Goal: Transaction & Acquisition: Purchase product/service

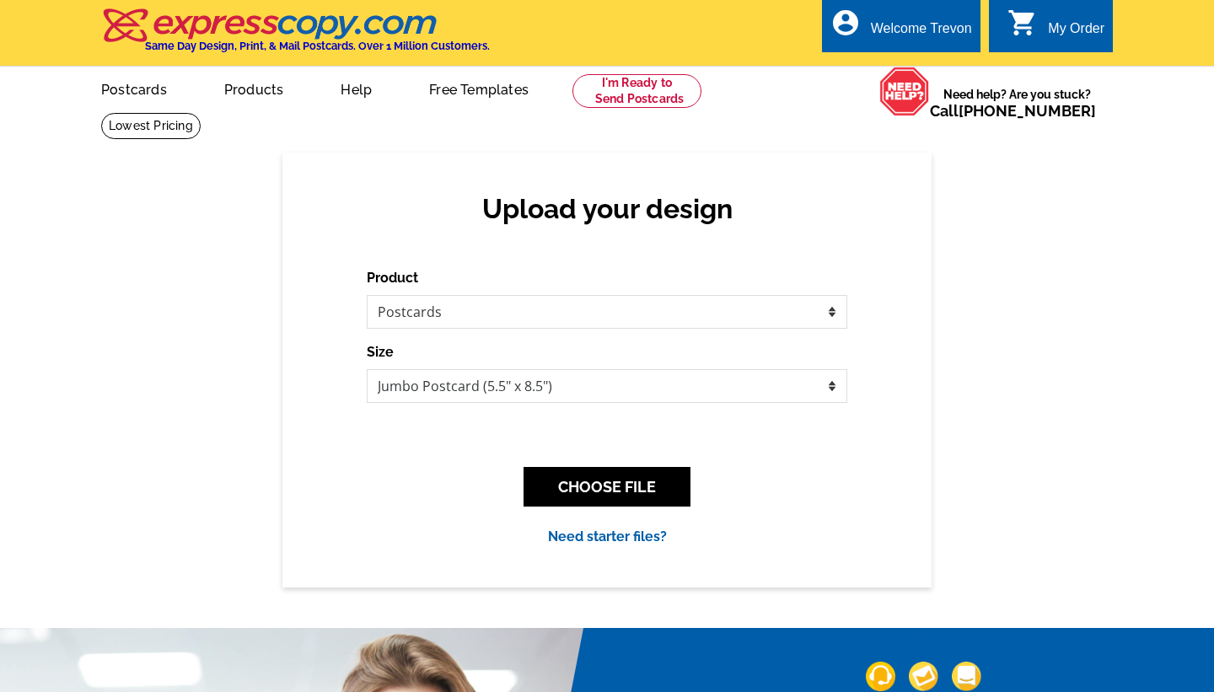
select select "1"
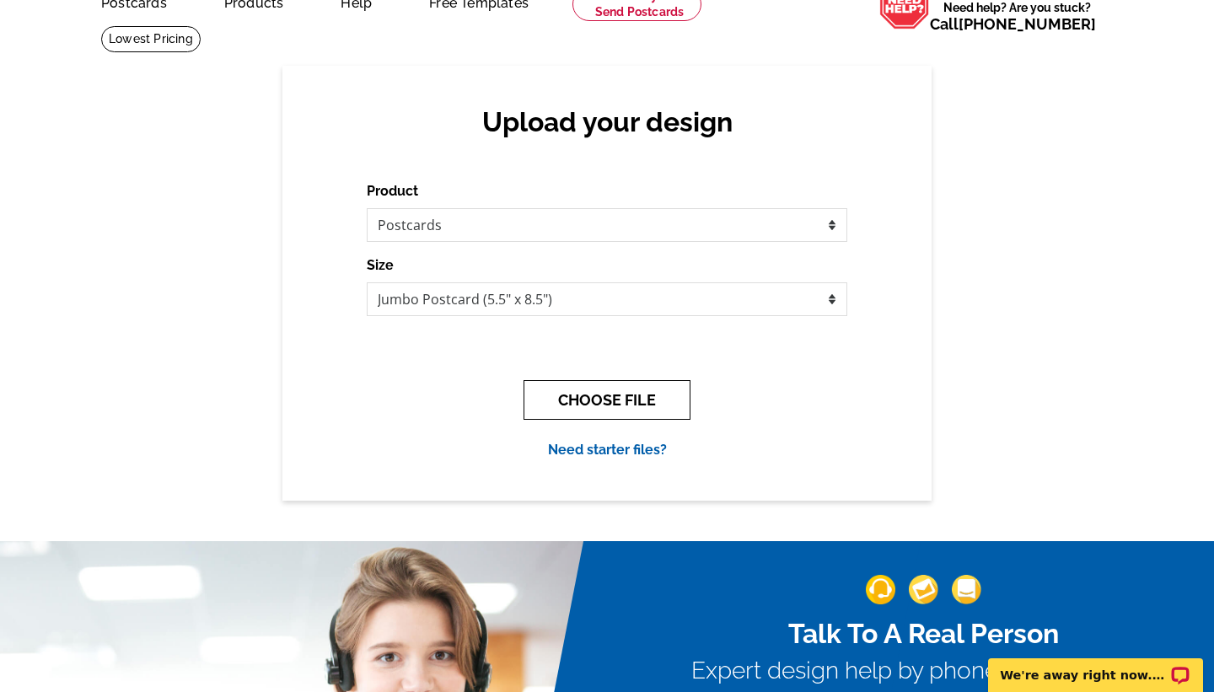
click at [598, 399] on button "CHOOSE FILE" at bounding box center [606, 400] width 167 height 40
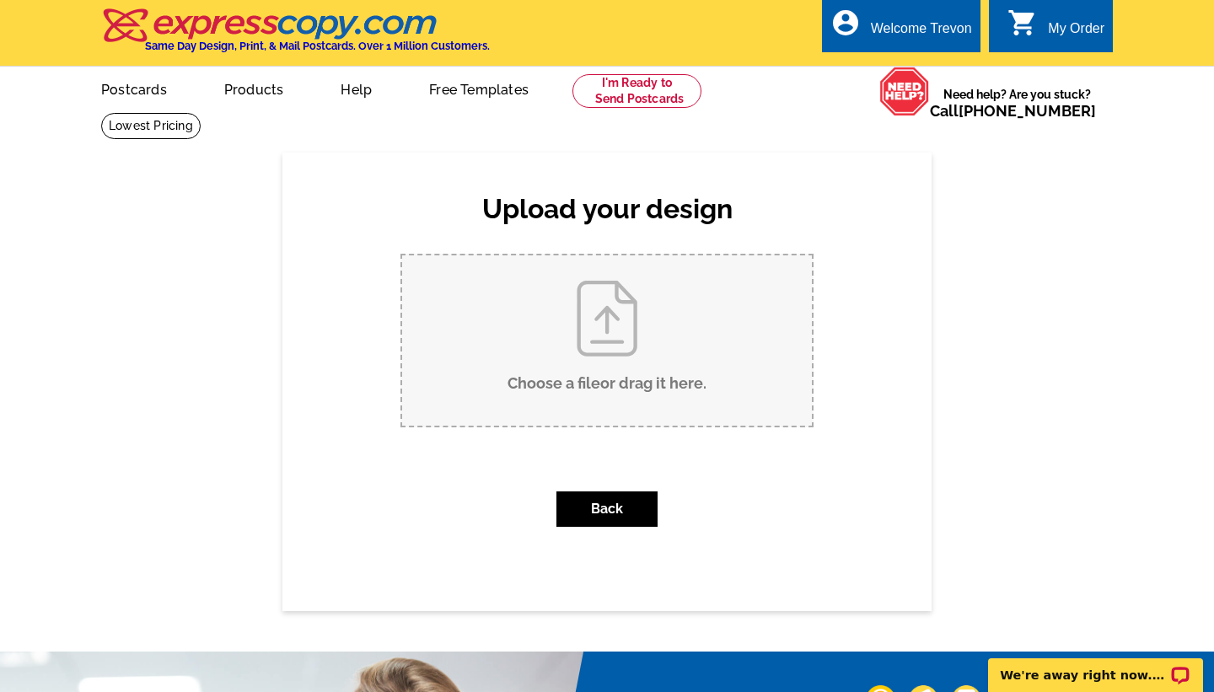
click at [607, 380] on input "Choose a file or drag it here ." at bounding box center [607, 340] width 410 height 170
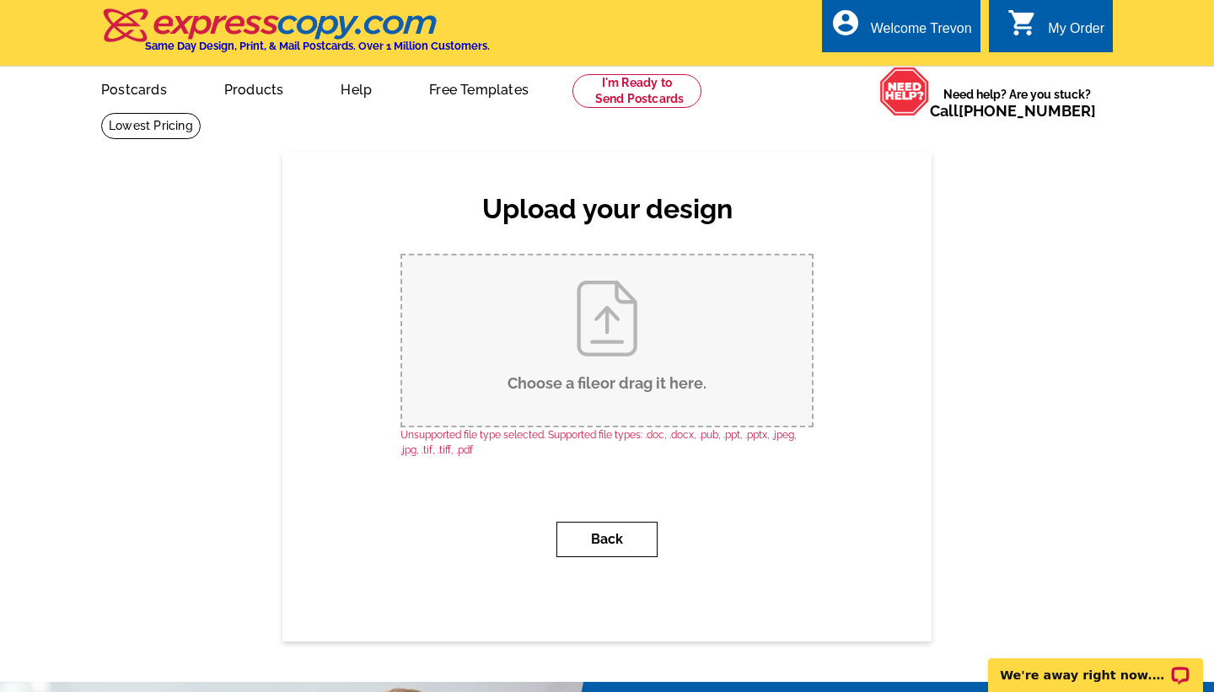
click at [592, 543] on button "Back" at bounding box center [606, 539] width 101 height 35
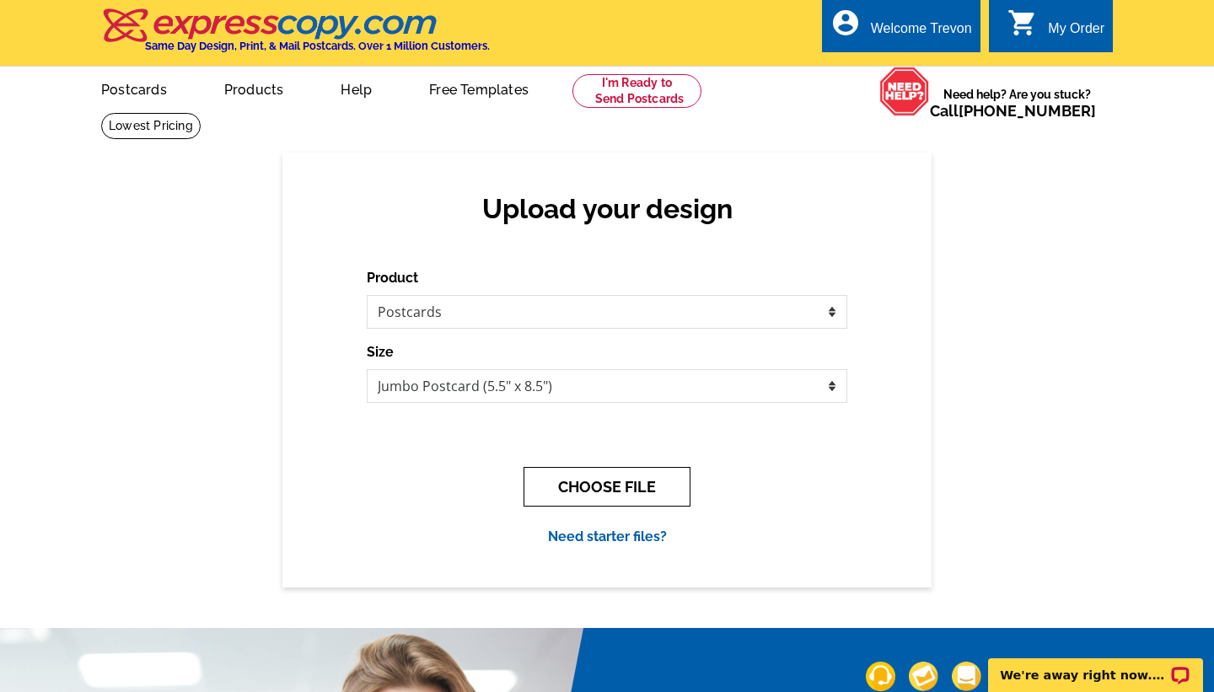
click at [628, 486] on button "CHOOSE FILE" at bounding box center [606, 487] width 167 height 40
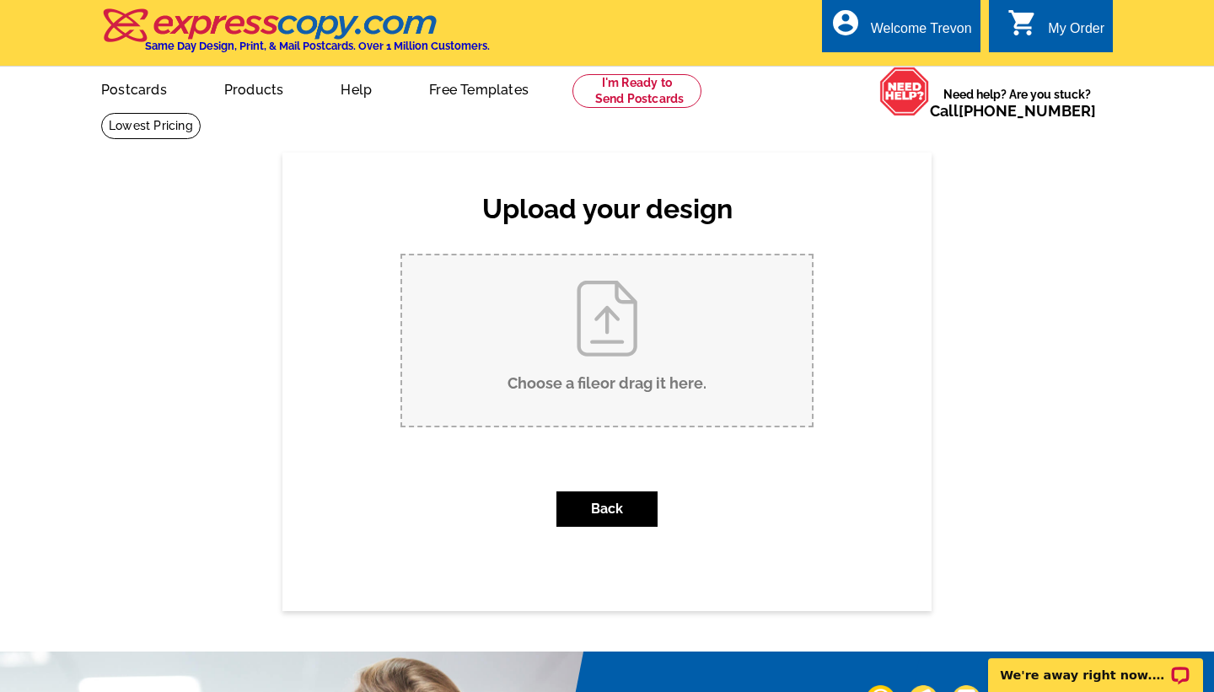
click at [613, 357] on input "Choose a file or drag it here ." at bounding box center [607, 340] width 410 height 170
type input "C:\fakepath\1.png"
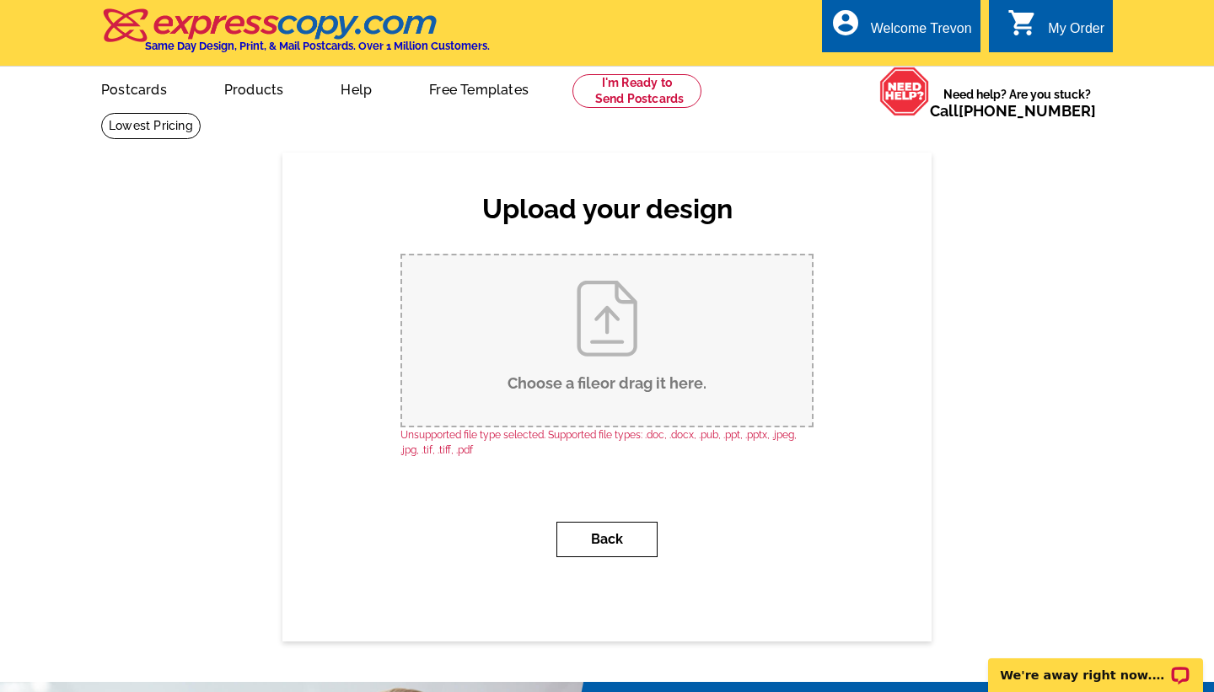
click at [614, 533] on button "Back" at bounding box center [606, 539] width 101 height 35
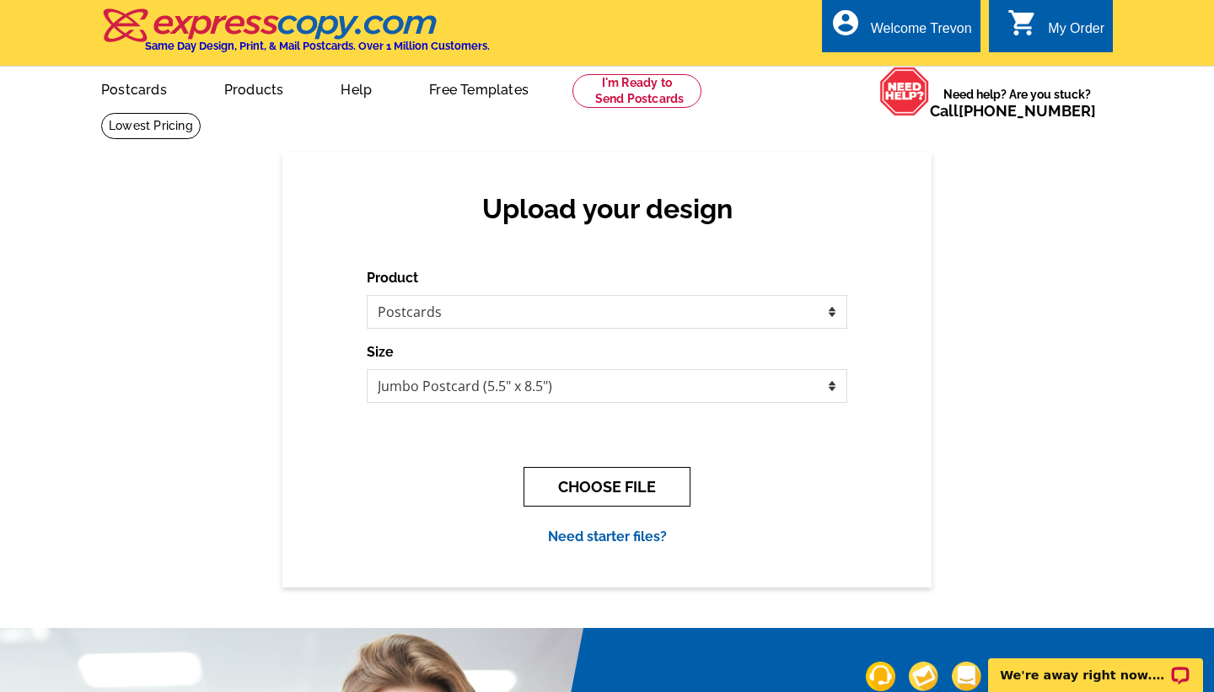
click at [604, 491] on button "CHOOSE FILE" at bounding box center [606, 487] width 167 height 40
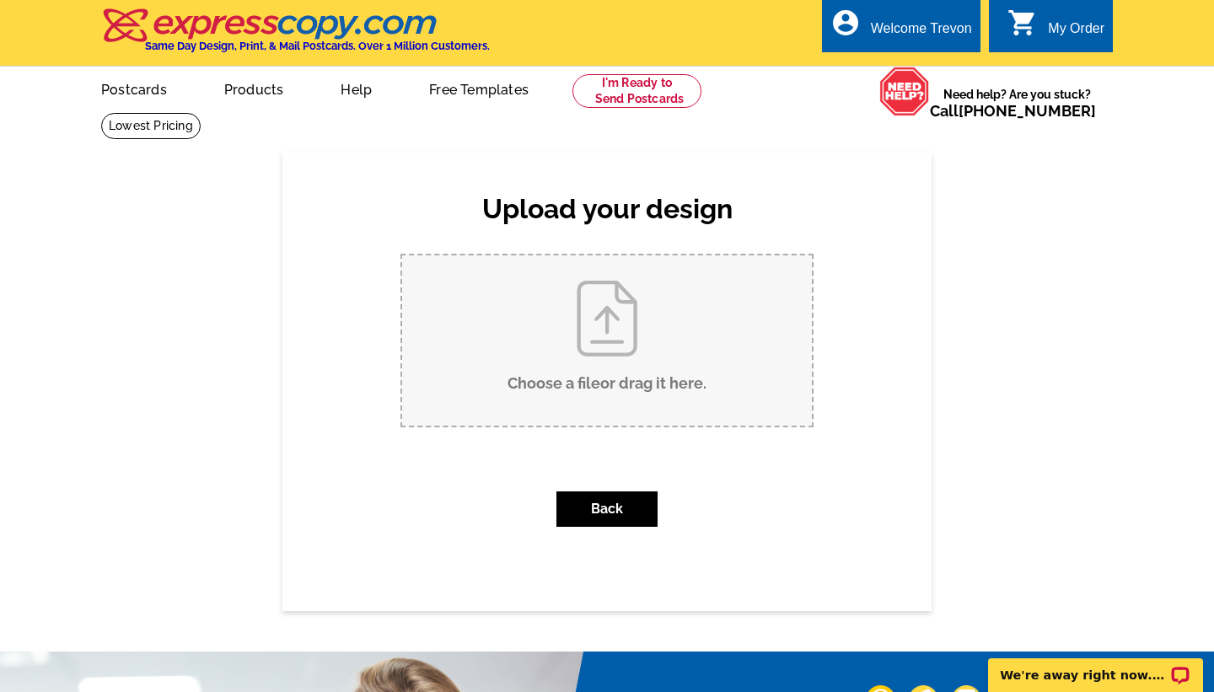
click at [619, 331] on input "Choose a file or drag it here ." at bounding box center [607, 340] width 410 height 170
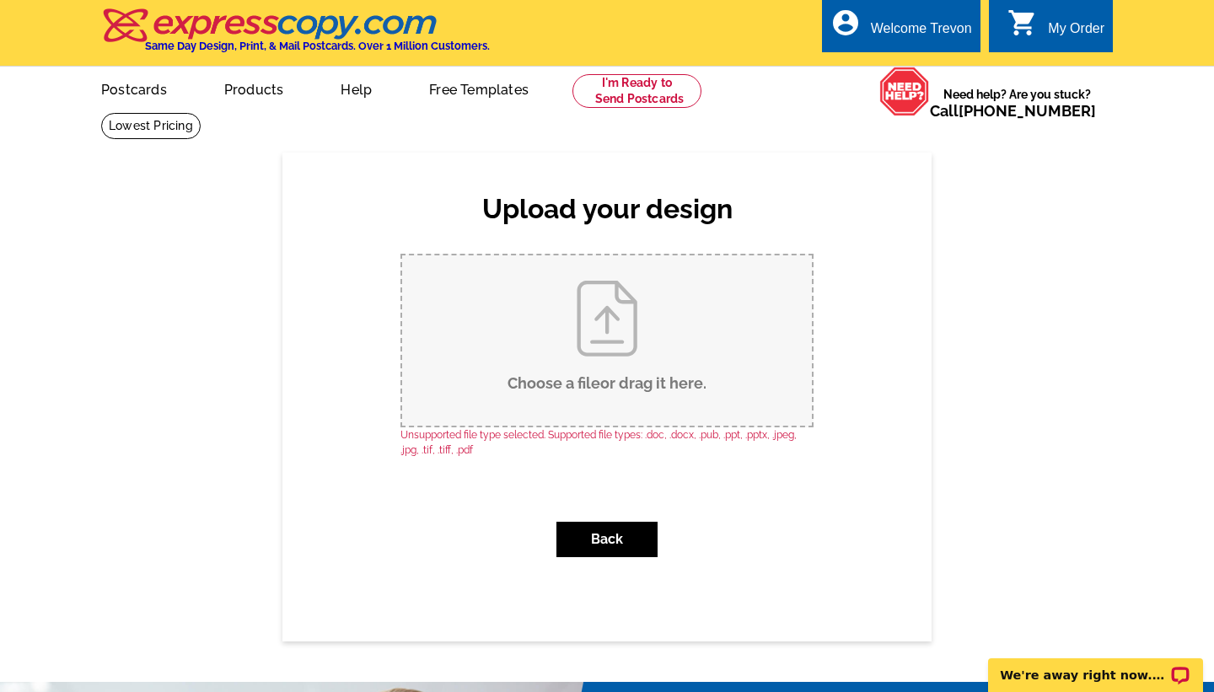
click at [612, 313] on input "Choose a file or drag it here ." at bounding box center [607, 340] width 410 height 170
click at [595, 545] on button "Back" at bounding box center [606, 539] width 101 height 35
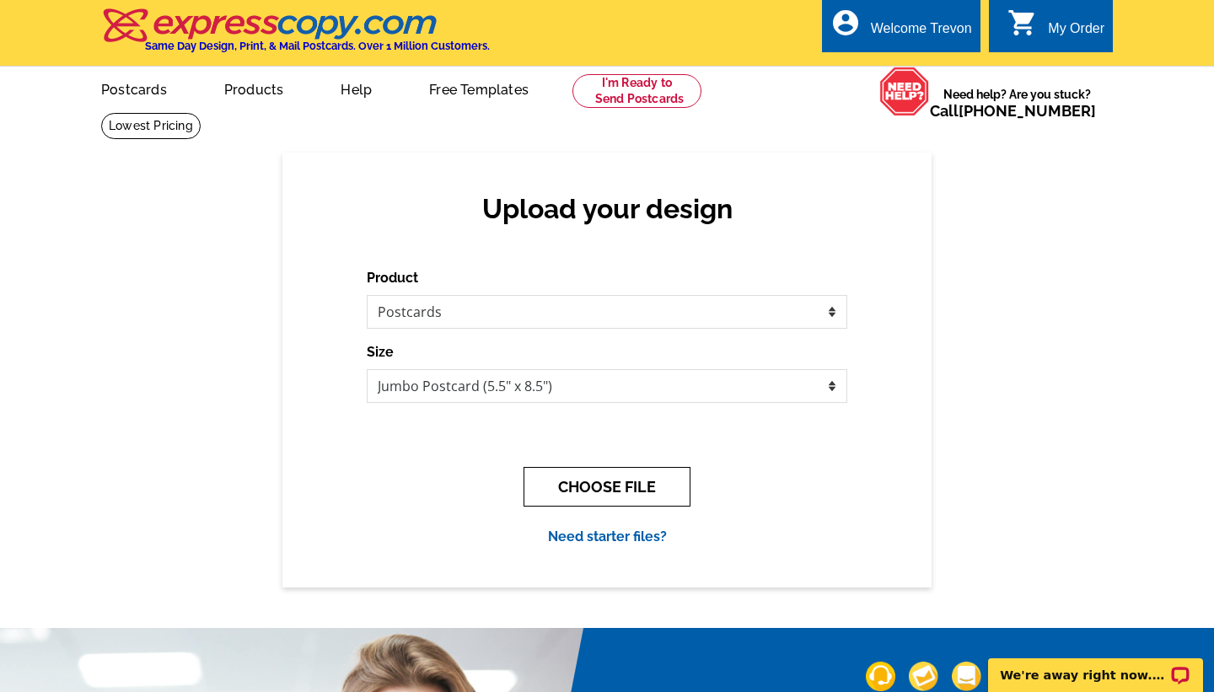
click at [588, 488] on button "CHOOSE FILE" at bounding box center [606, 487] width 167 height 40
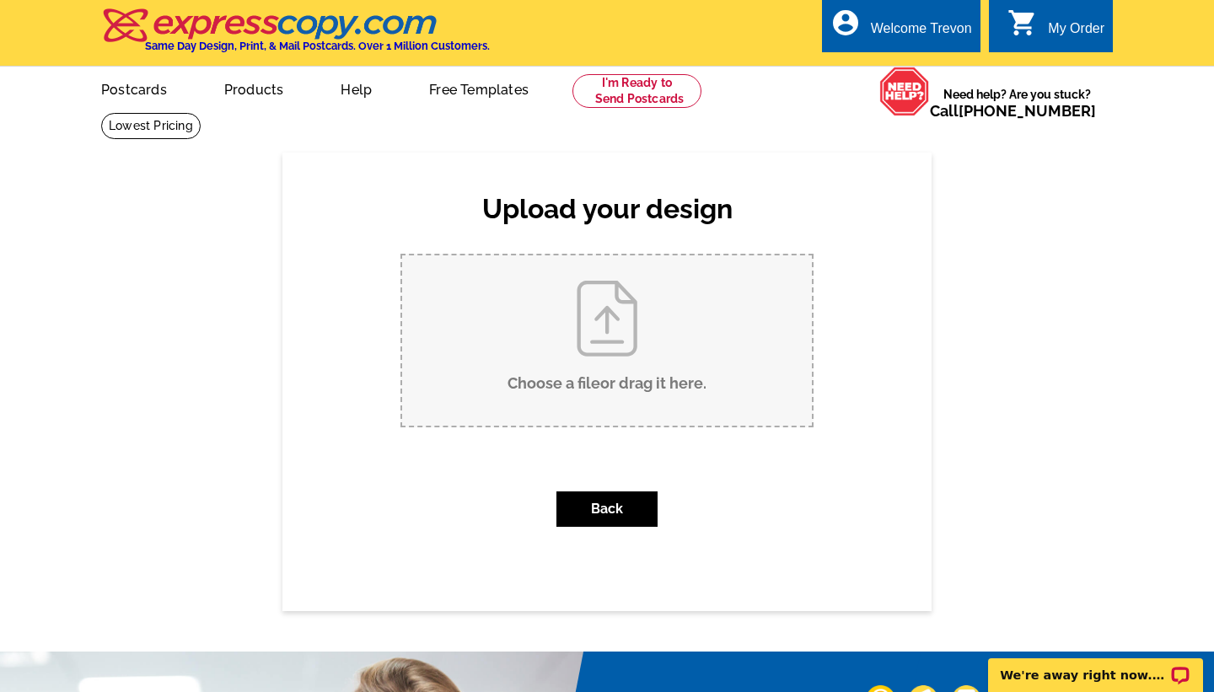
click at [616, 330] on input "Choose a file or drag it here ." at bounding box center [607, 340] width 410 height 170
type input "C:\fakepath\1.jpg"
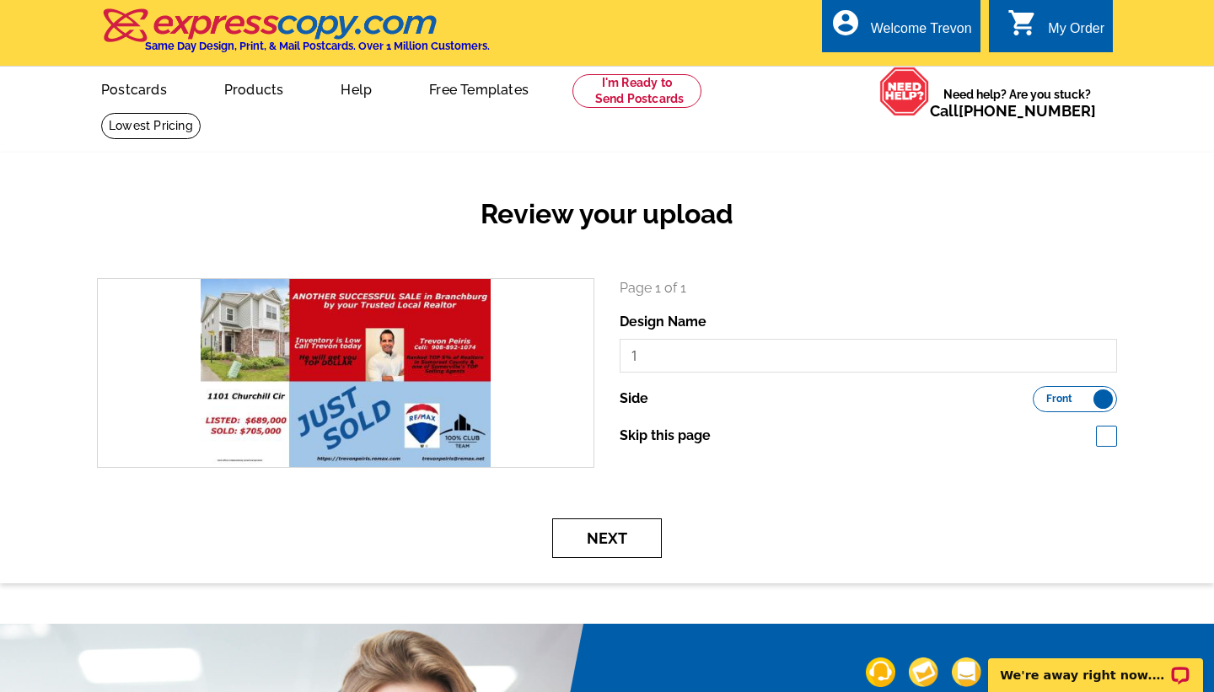
click at [581, 545] on button "Next" at bounding box center [607, 538] width 110 height 40
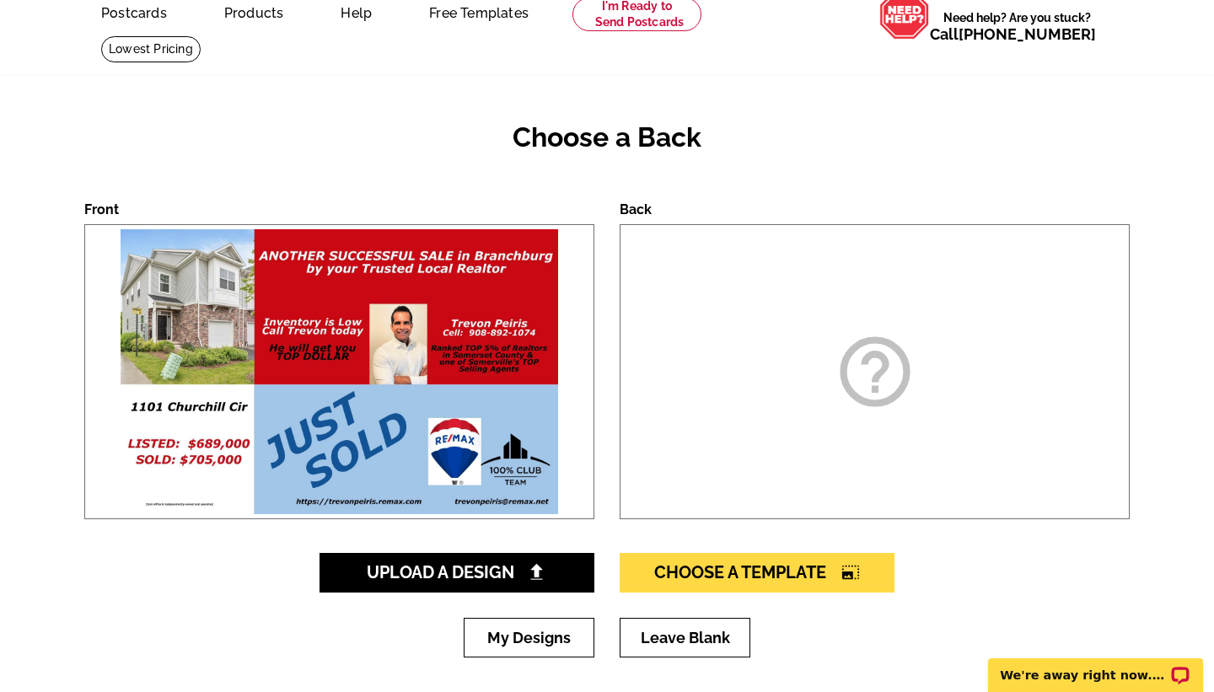
scroll to position [79, 0]
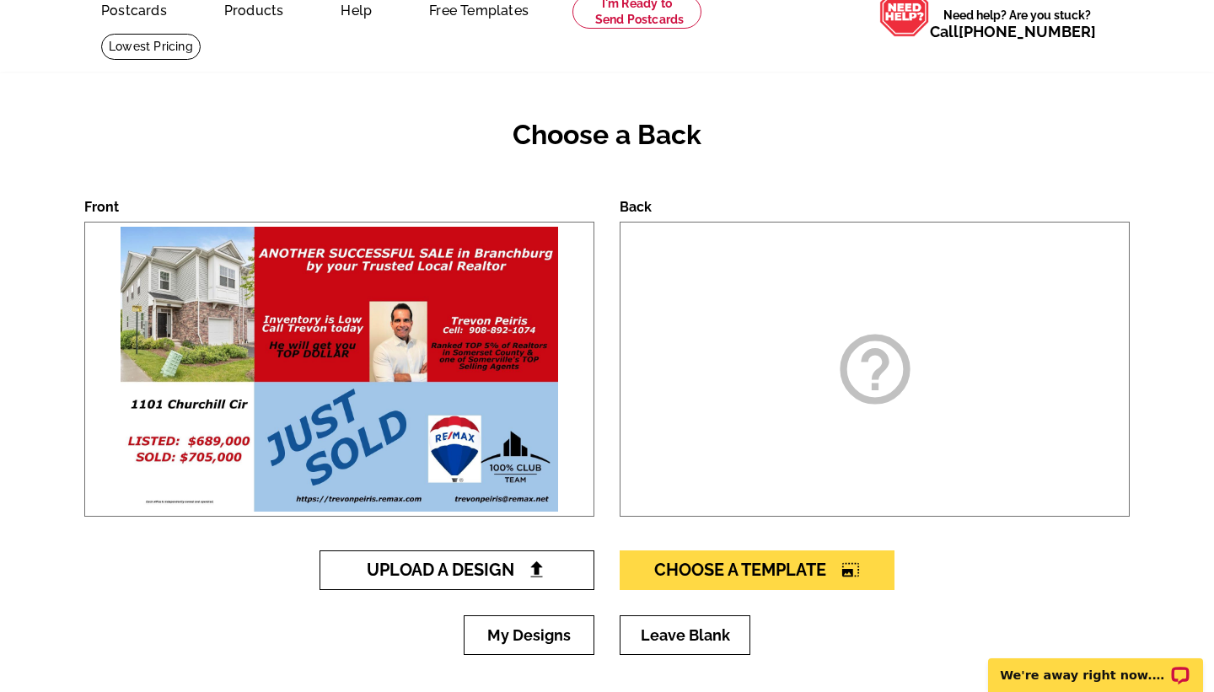
click at [457, 574] on span "Upload A Design" at bounding box center [457, 570] width 181 height 20
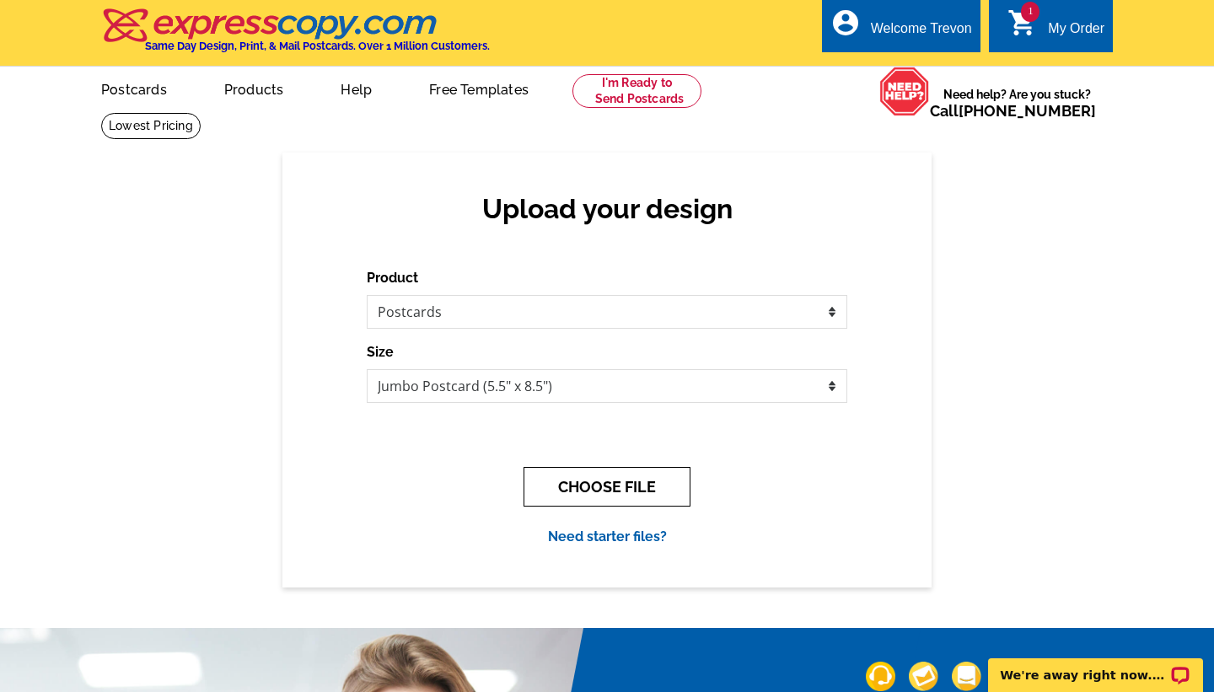
click at [608, 486] on button "CHOOSE FILE" at bounding box center [606, 487] width 167 height 40
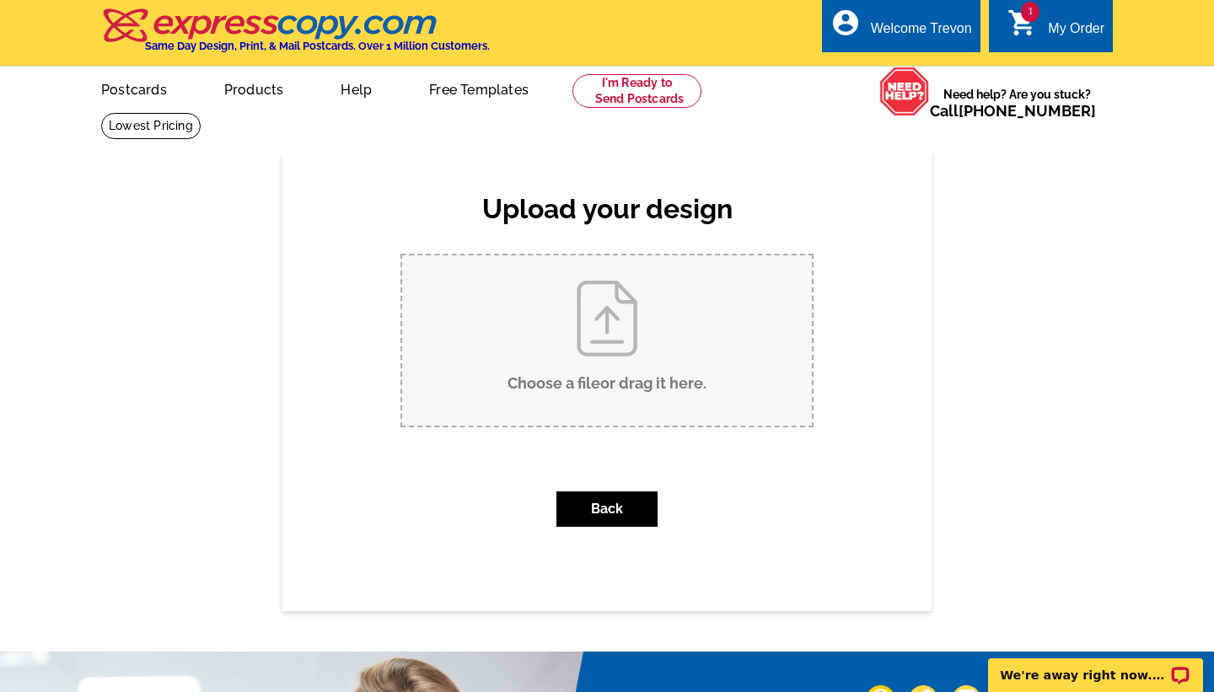
click at [618, 316] on input "Choose a file or drag it here ." at bounding box center [607, 340] width 410 height 170
type input "C:\fakepath\2.jpg"
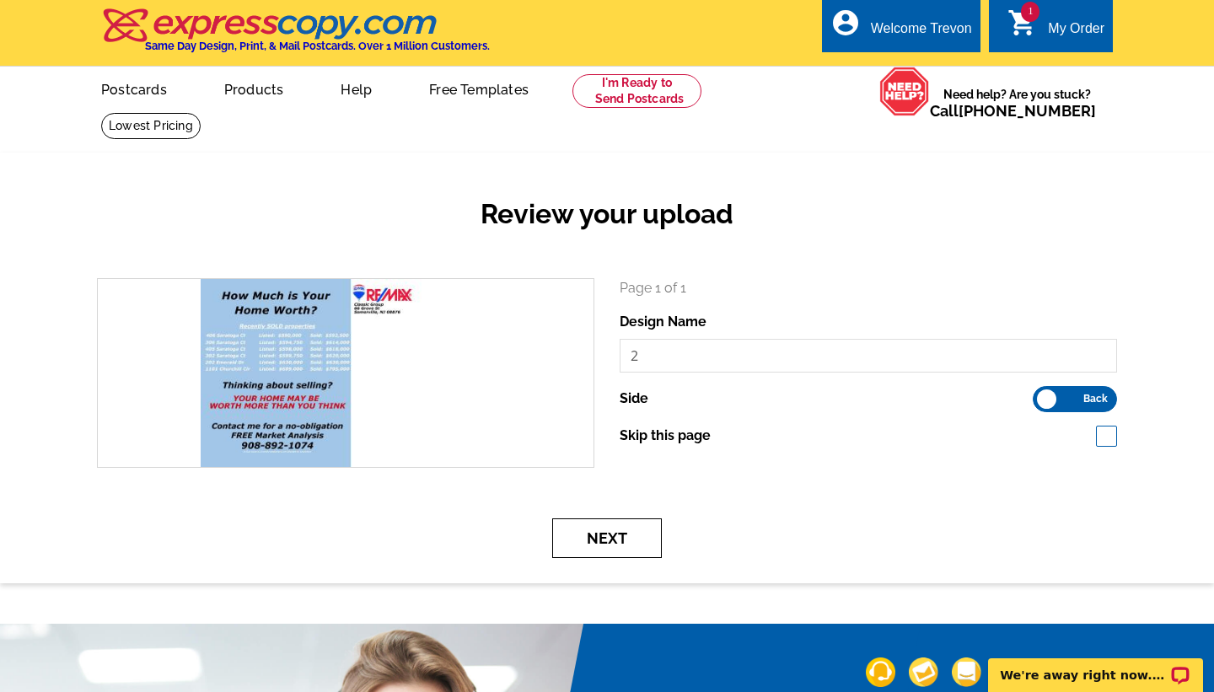
click at [618, 540] on button "Next" at bounding box center [607, 538] width 110 height 40
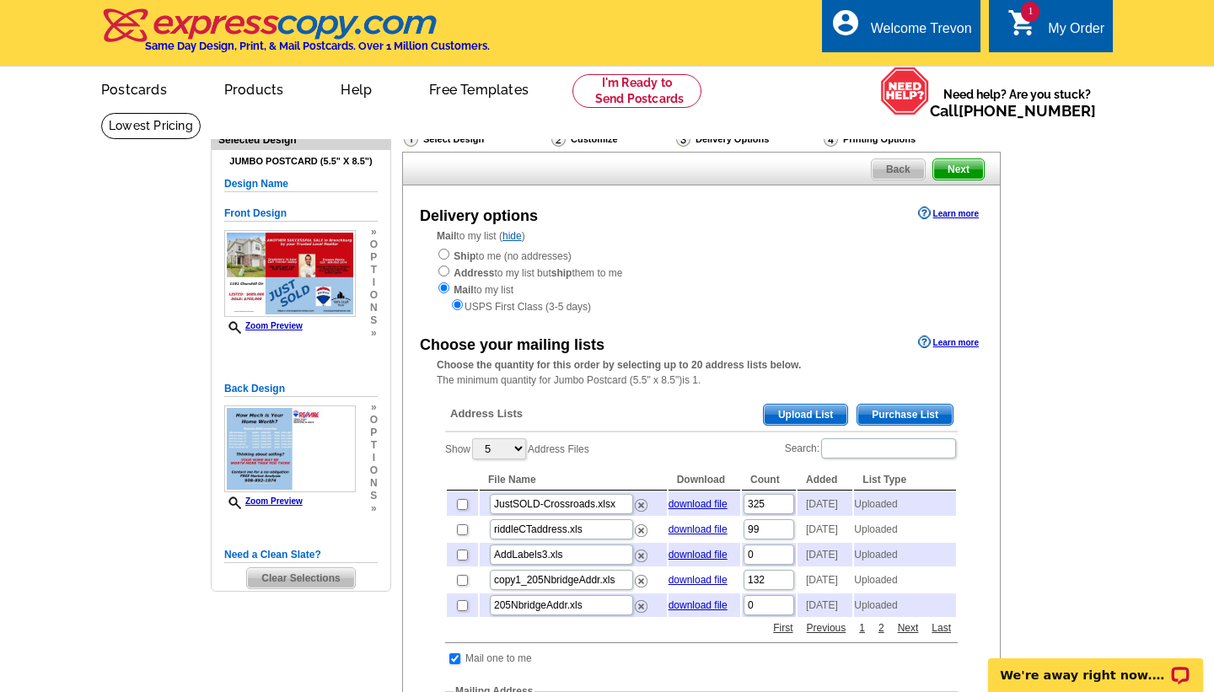
scroll to position [12, 0]
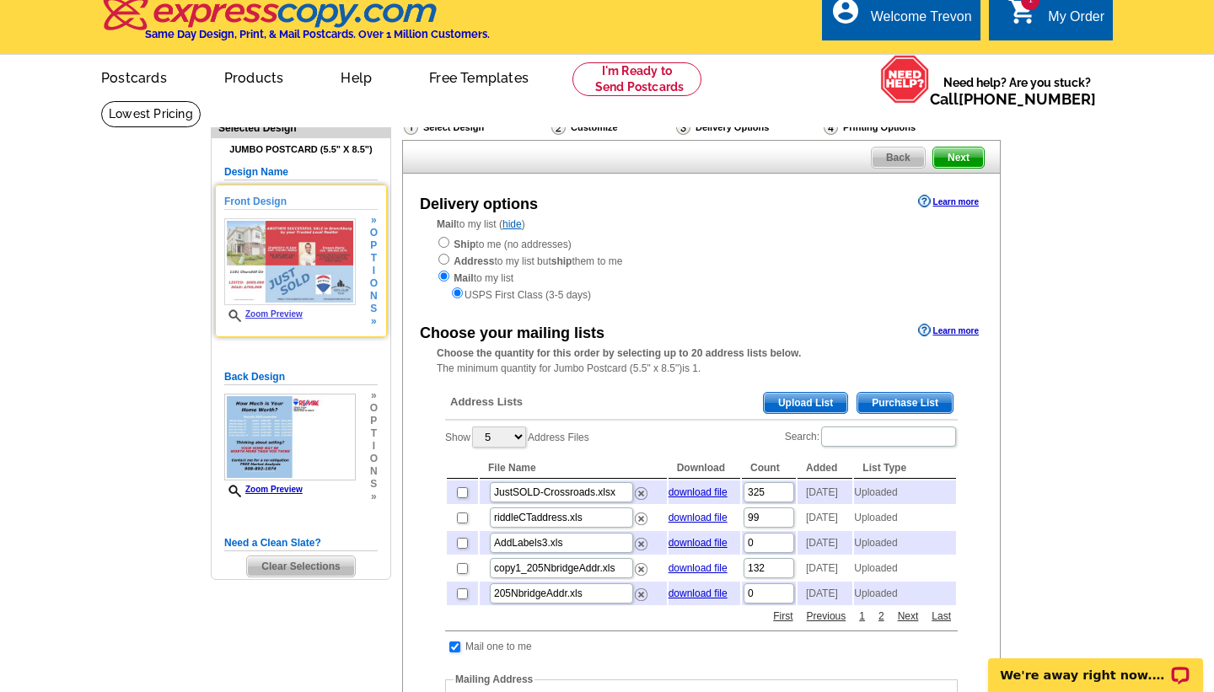
click at [289, 308] on div "Zoom Preview" at bounding box center [290, 270] width 132 height 105
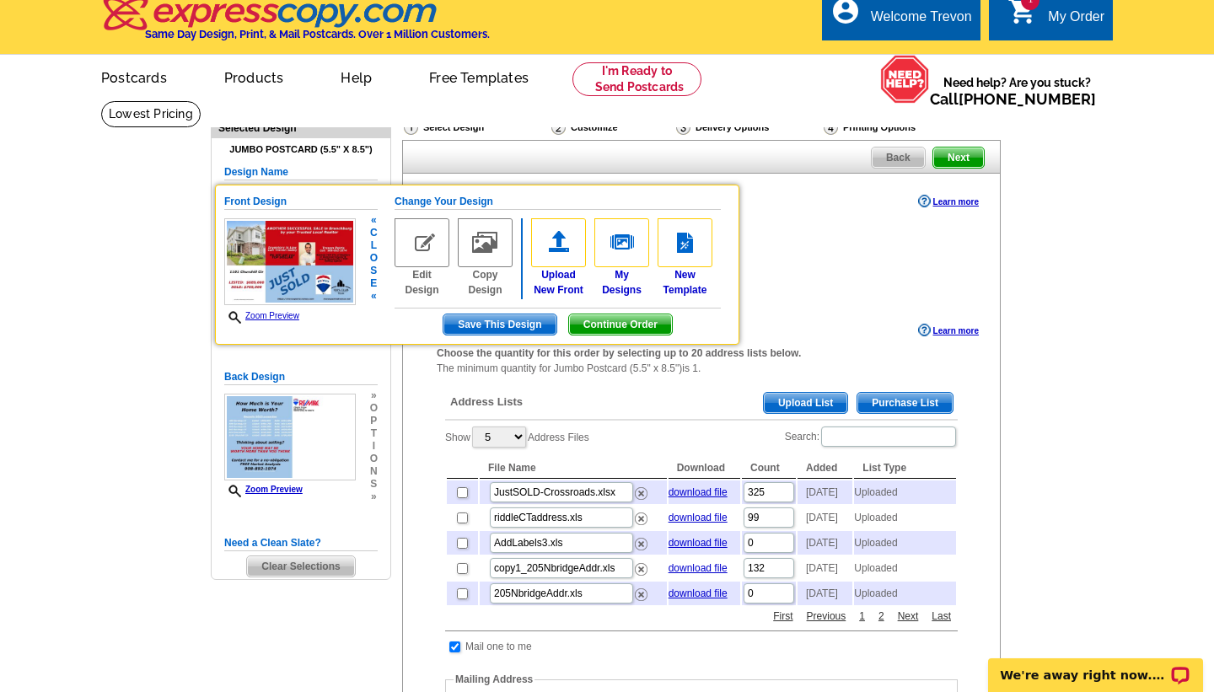
click at [289, 247] on img at bounding box center [290, 262] width 132 height 88
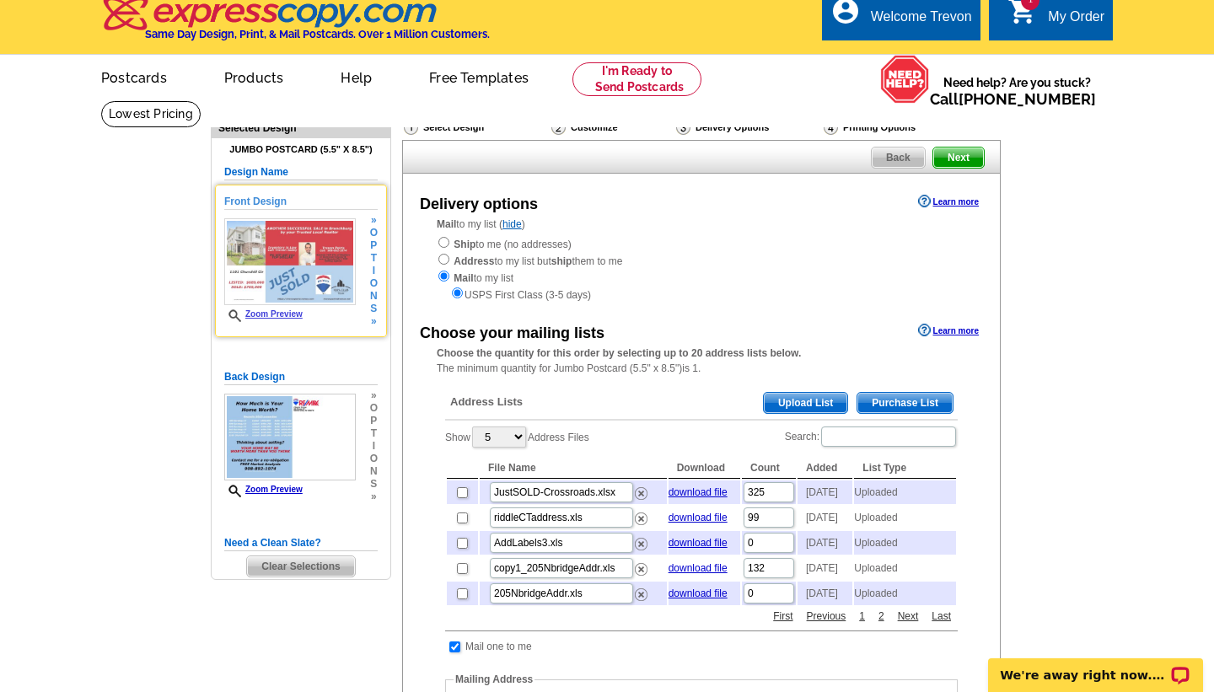
click at [289, 247] on img at bounding box center [290, 262] width 132 height 88
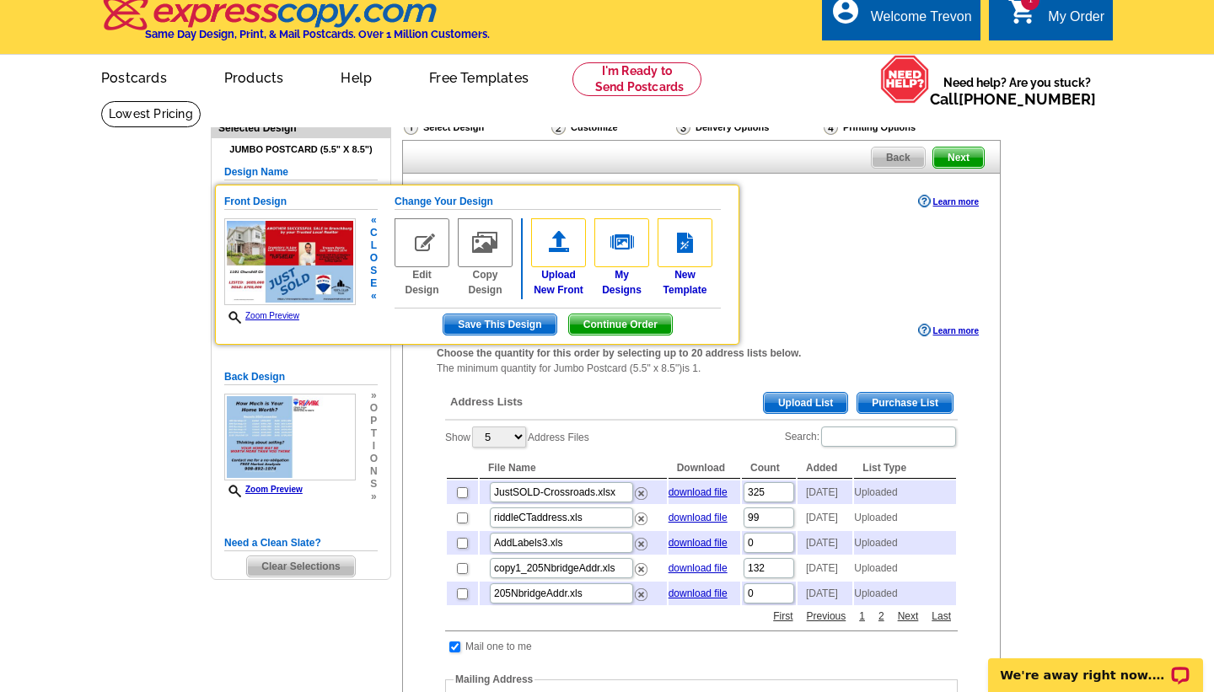
click at [278, 317] on link "Zoom Preview" at bounding box center [261, 315] width 75 height 9
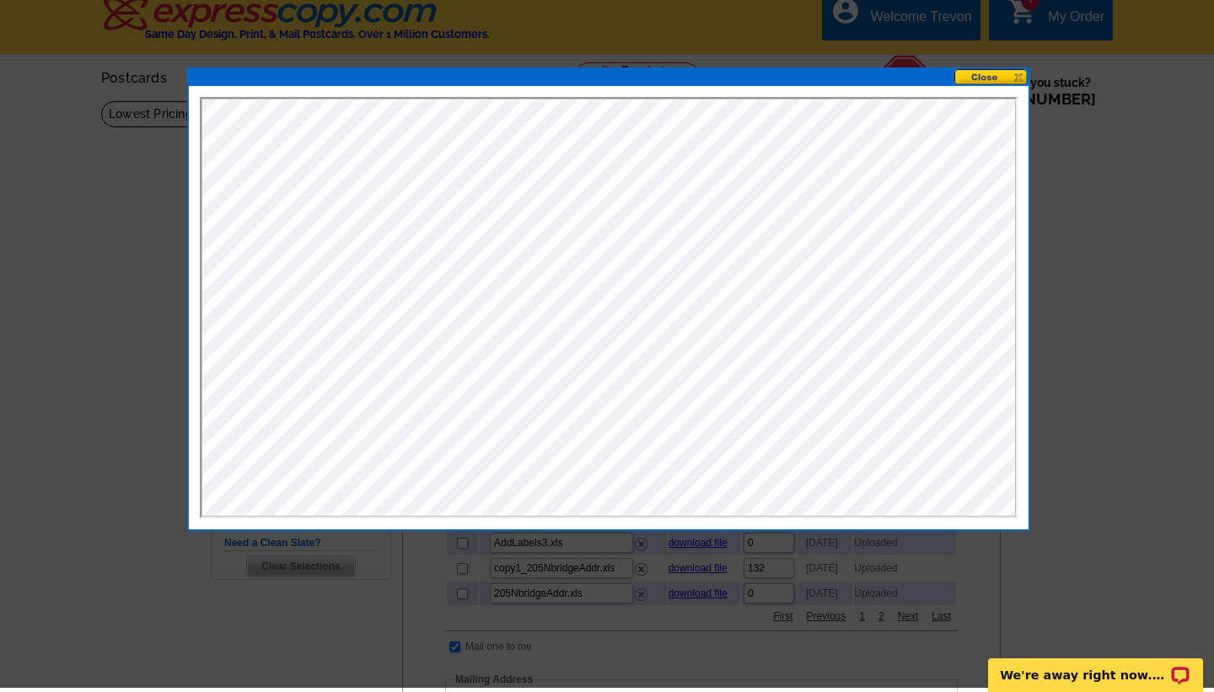
scroll to position [0, 0]
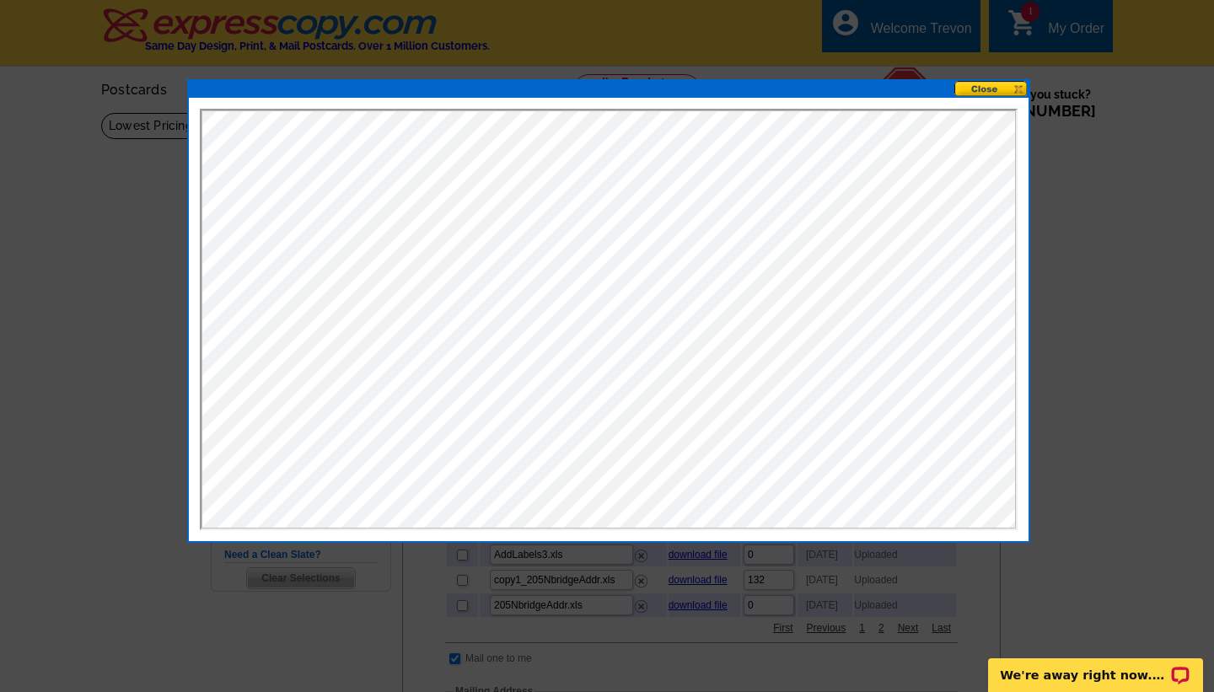
click at [989, 93] on button at bounding box center [991, 89] width 74 height 16
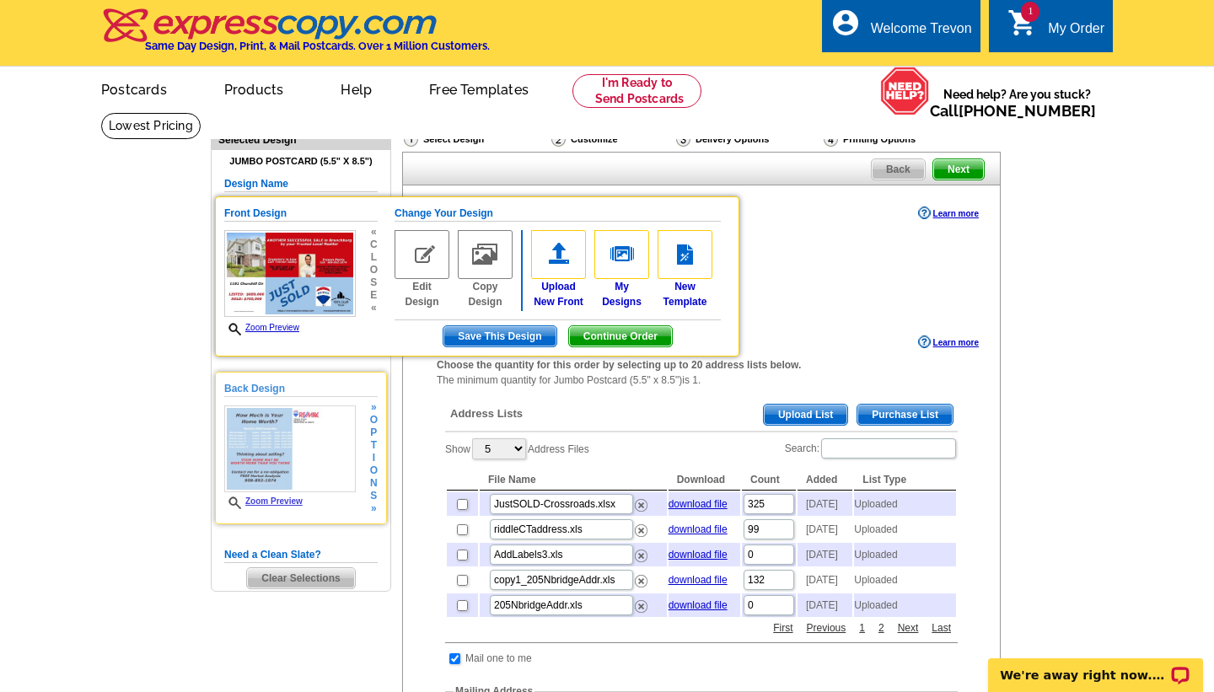
click at [295, 498] on link "Zoom Preview" at bounding box center [263, 501] width 78 height 9
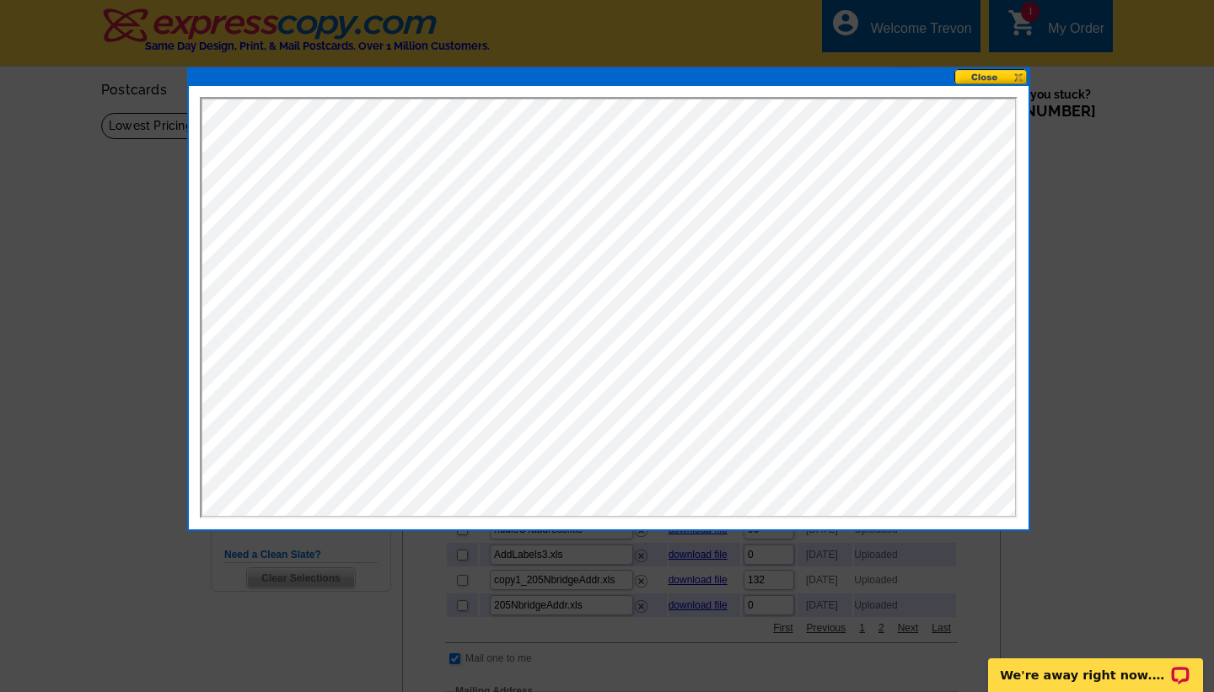
click at [982, 76] on button at bounding box center [991, 77] width 74 height 16
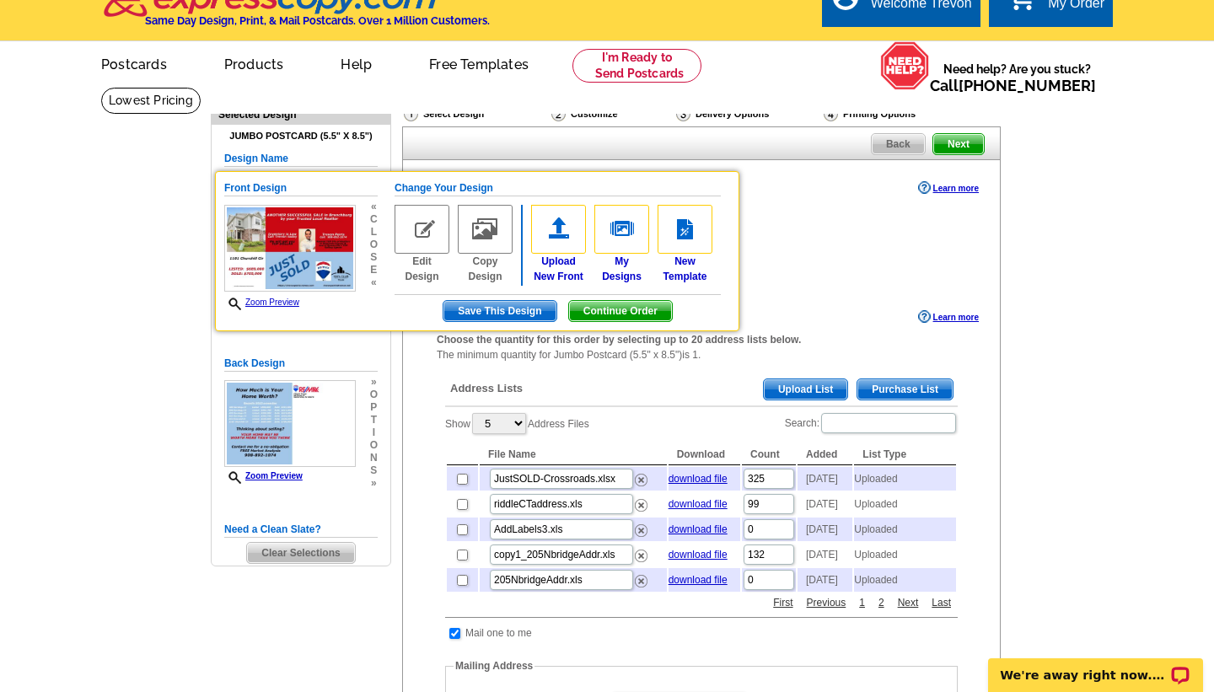
scroll to position [28, 0]
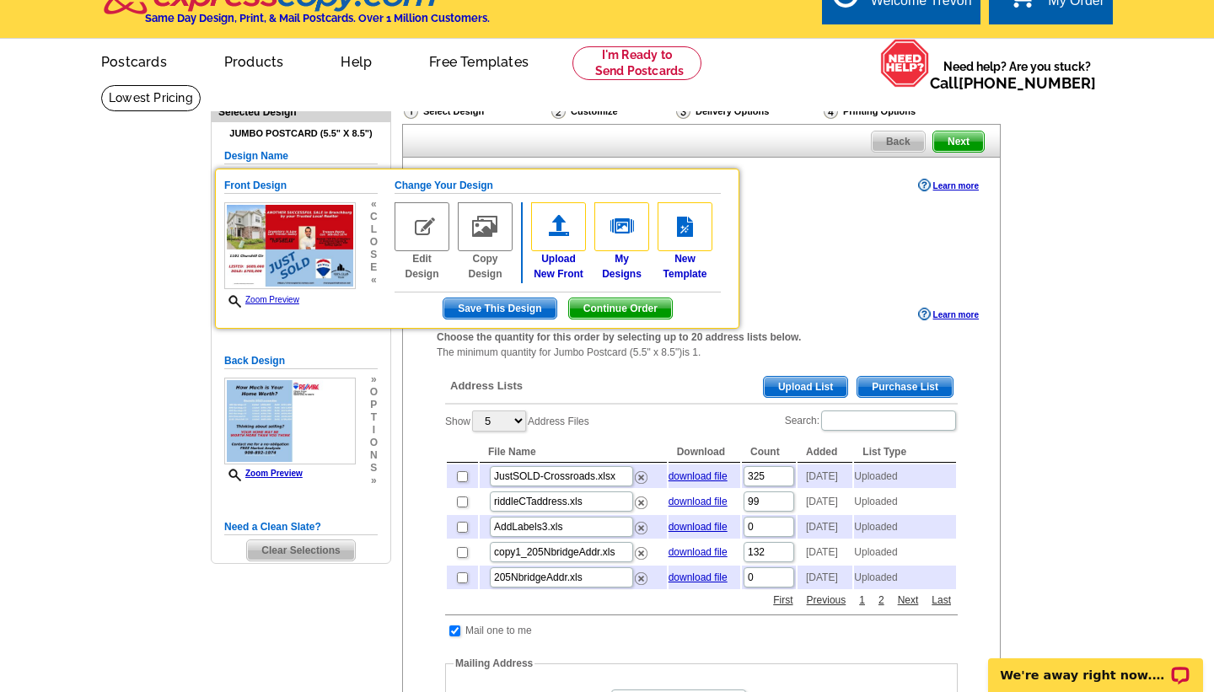
click at [802, 286] on div "USPS First Class (3-5 days)" at bounding box center [701, 278] width 529 height 17
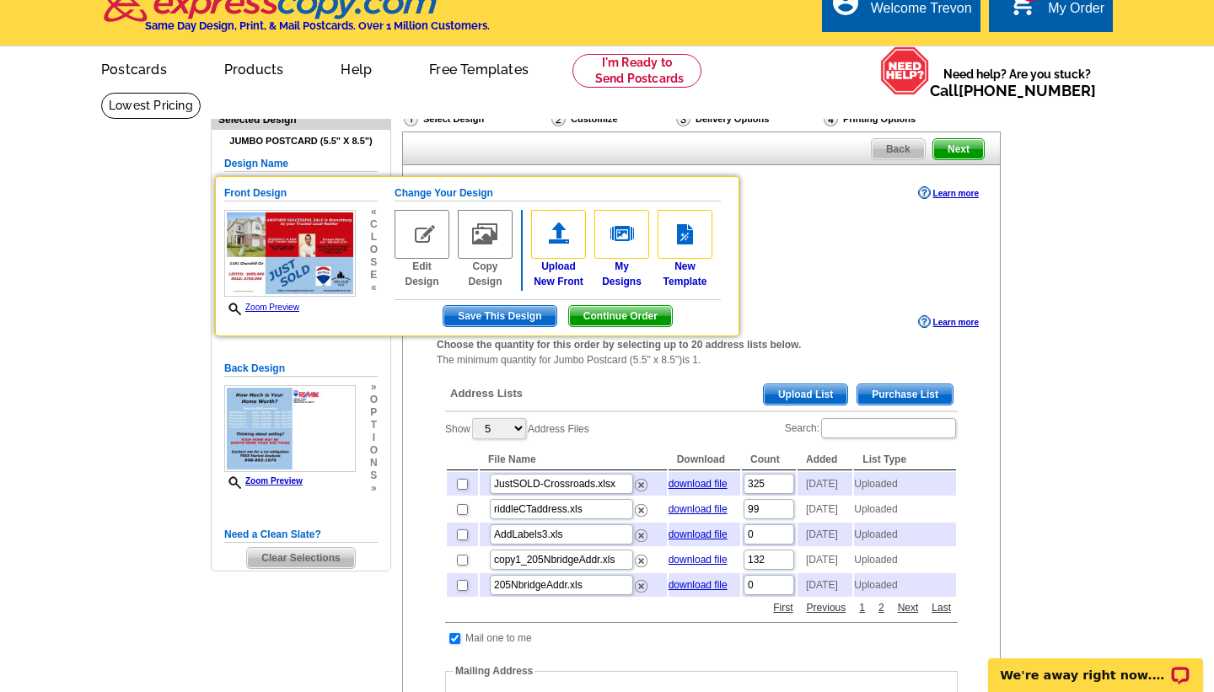
scroll to position [19, 0]
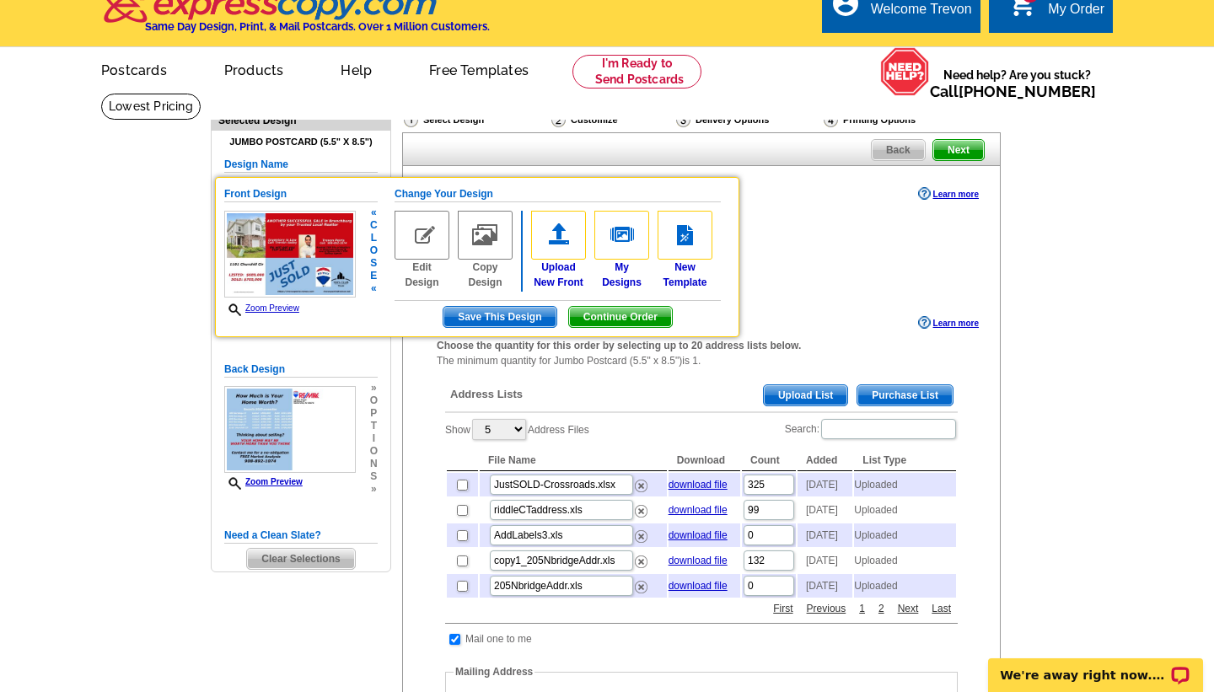
click at [501, 316] on span "Save This Design" at bounding box center [499, 317] width 112 height 20
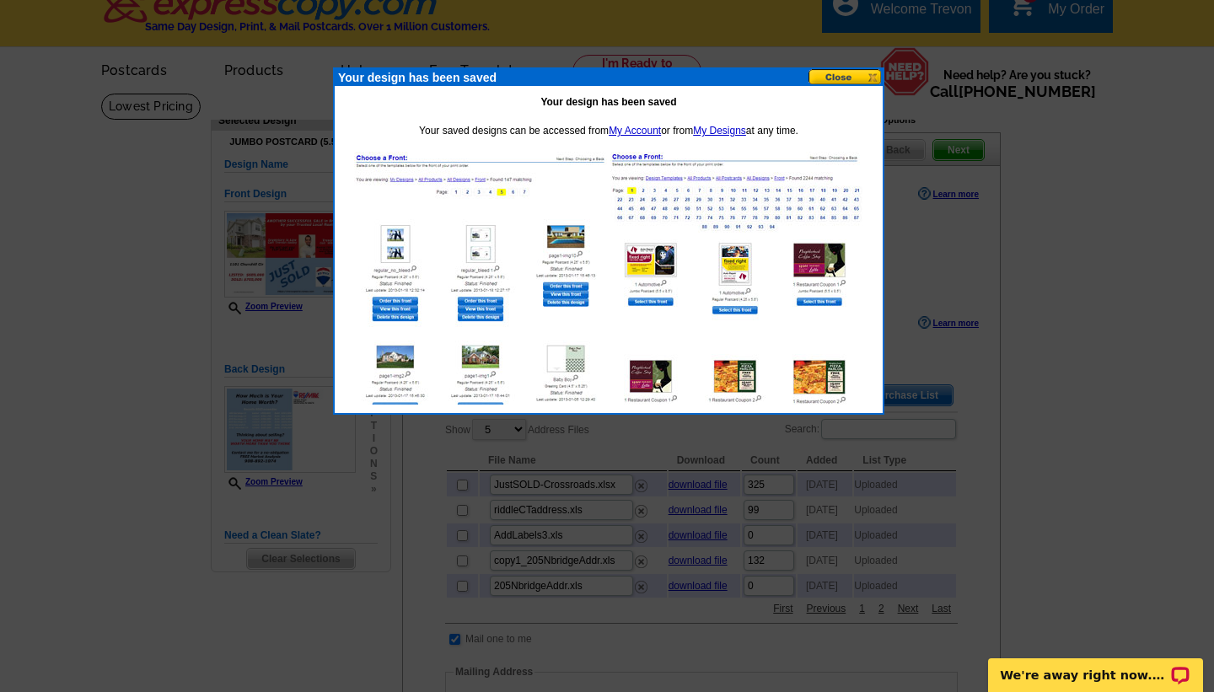
click at [848, 78] on button at bounding box center [845, 77] width 74 height 16
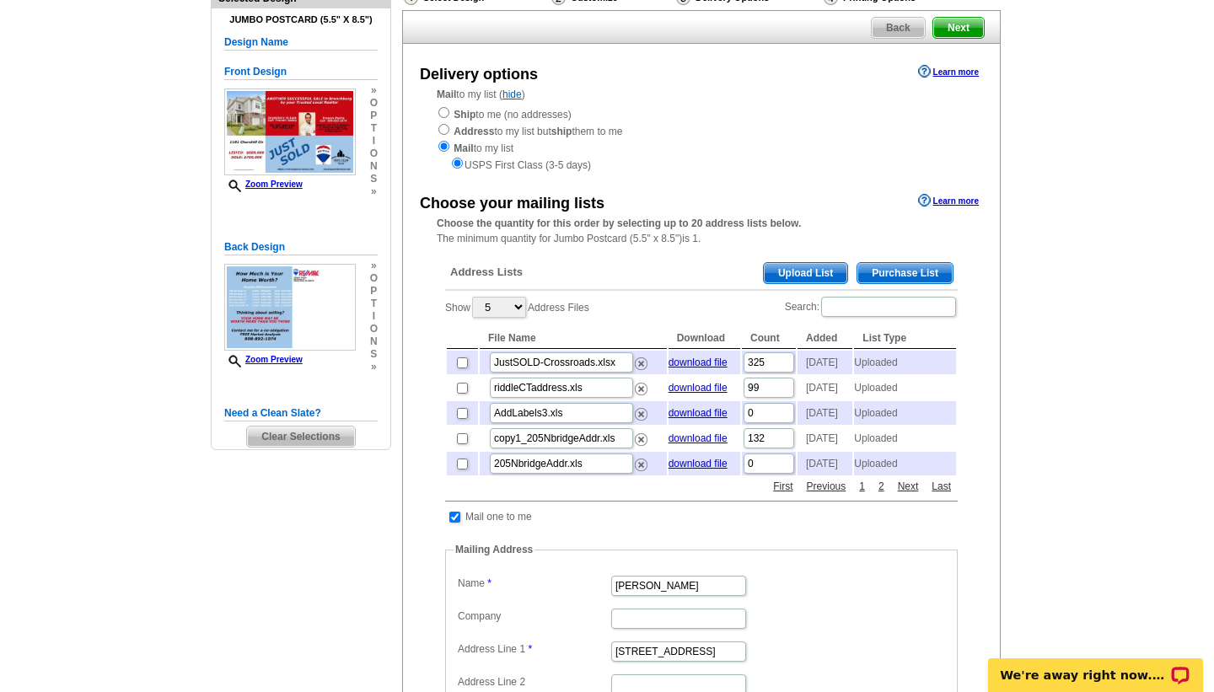
scroll to position [145, 0]
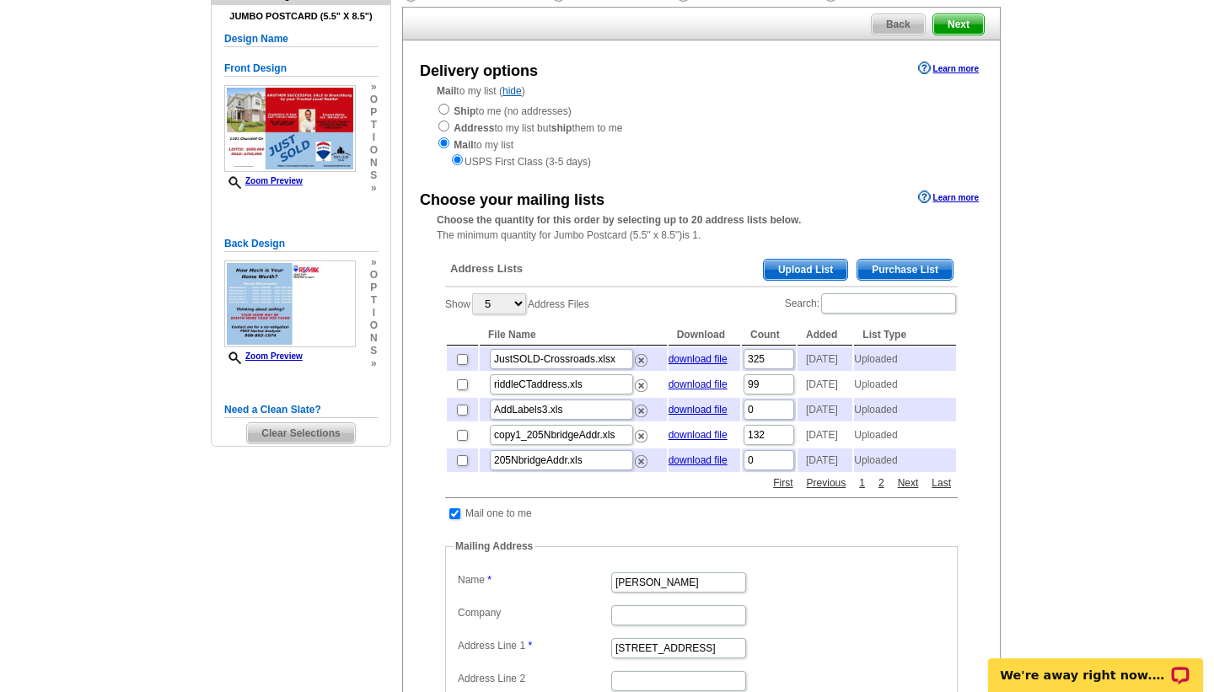
click at [800, 269] on span "Upload List" at bounding box center [805, 270] width 83 height 20
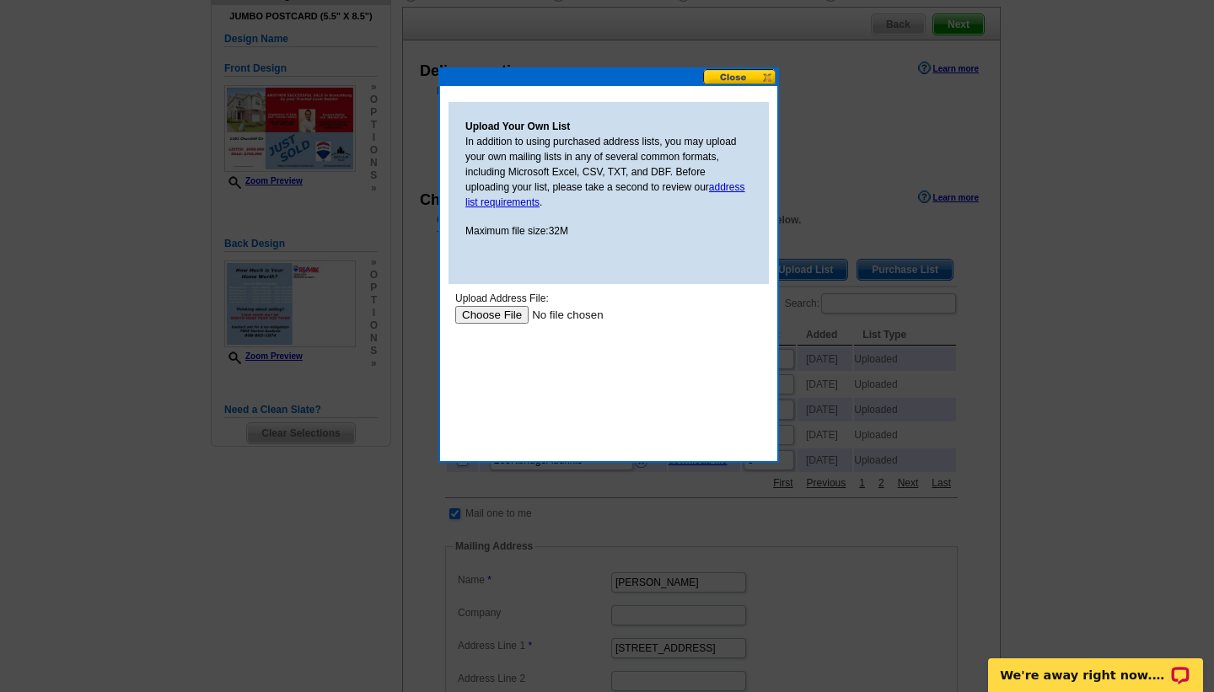
scroll to position [0, 0]
click at [494, 318] on input "file" at bounding box center [561, 315] width 213 height 18
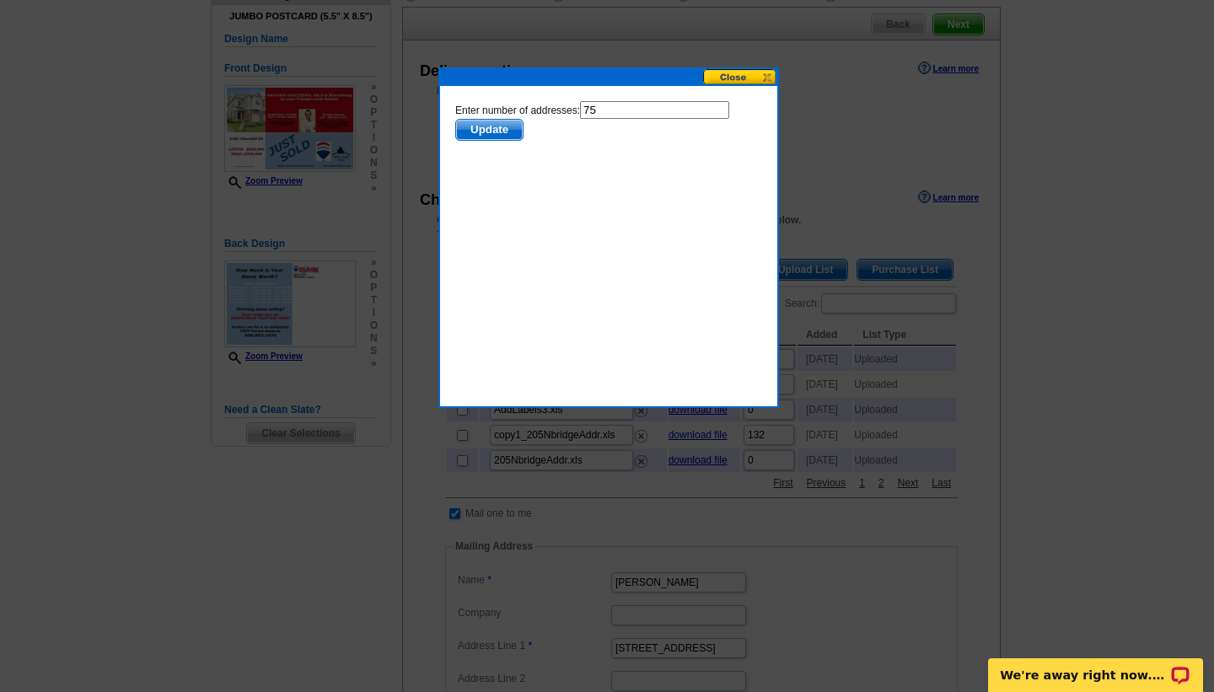
click at [508, 132] on span "Update" at bounding box center [489, 130] width 67 height 20
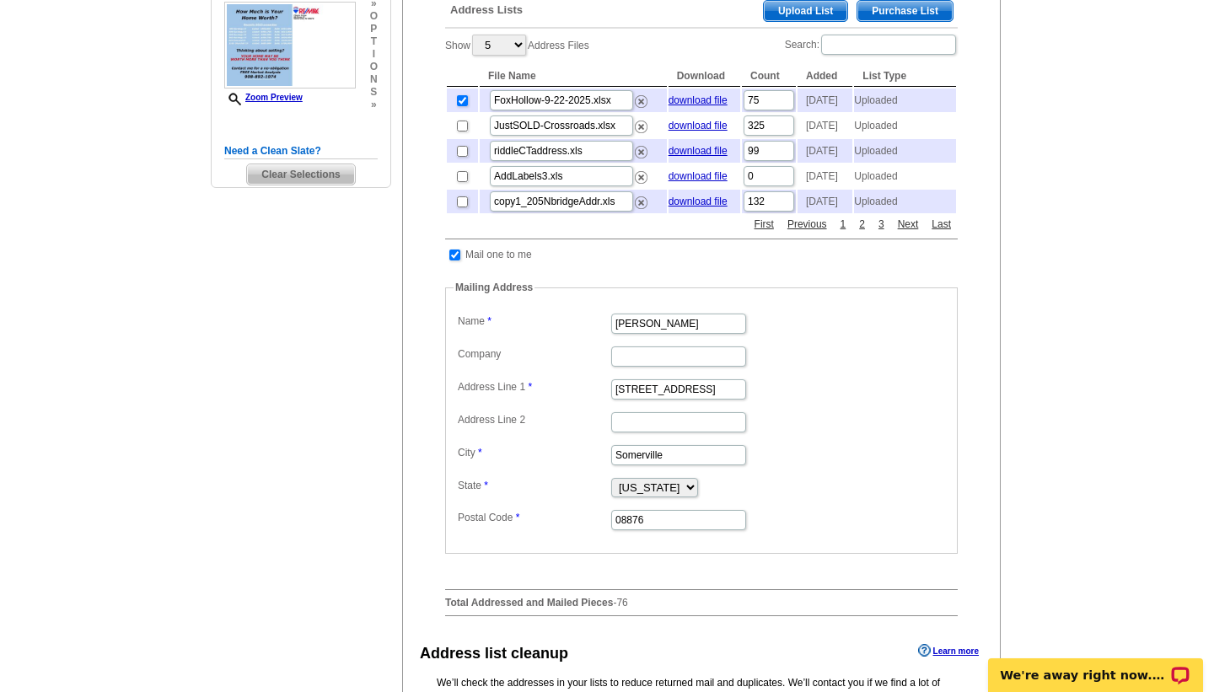
scroll to position [421, 0]
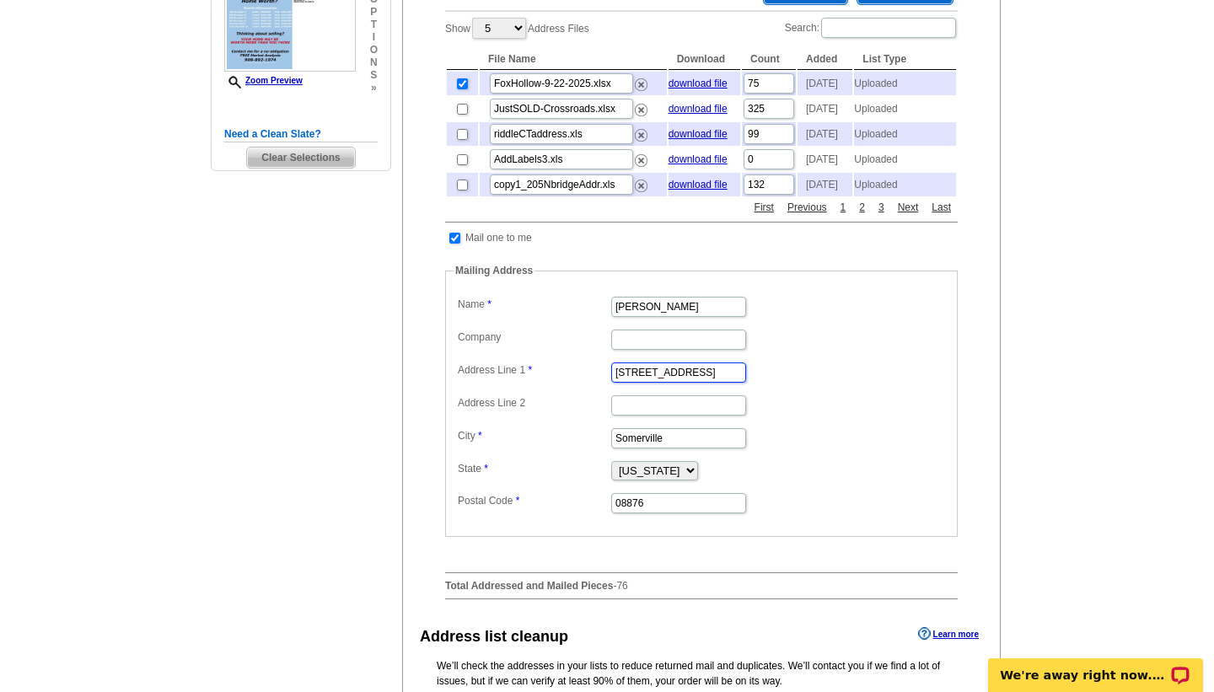
drag, startPoint x: 685, startPoint y: 402, endPoint x: 601, endPoint y: 413, distance: 85.0
click at [601, 384] on dd "[STREET_ADDRESS]" at bounding box center [702, 371] width 496 height 26
type input "536 Berrywood Ln"
type input "Bridgewater"
type input "08807"
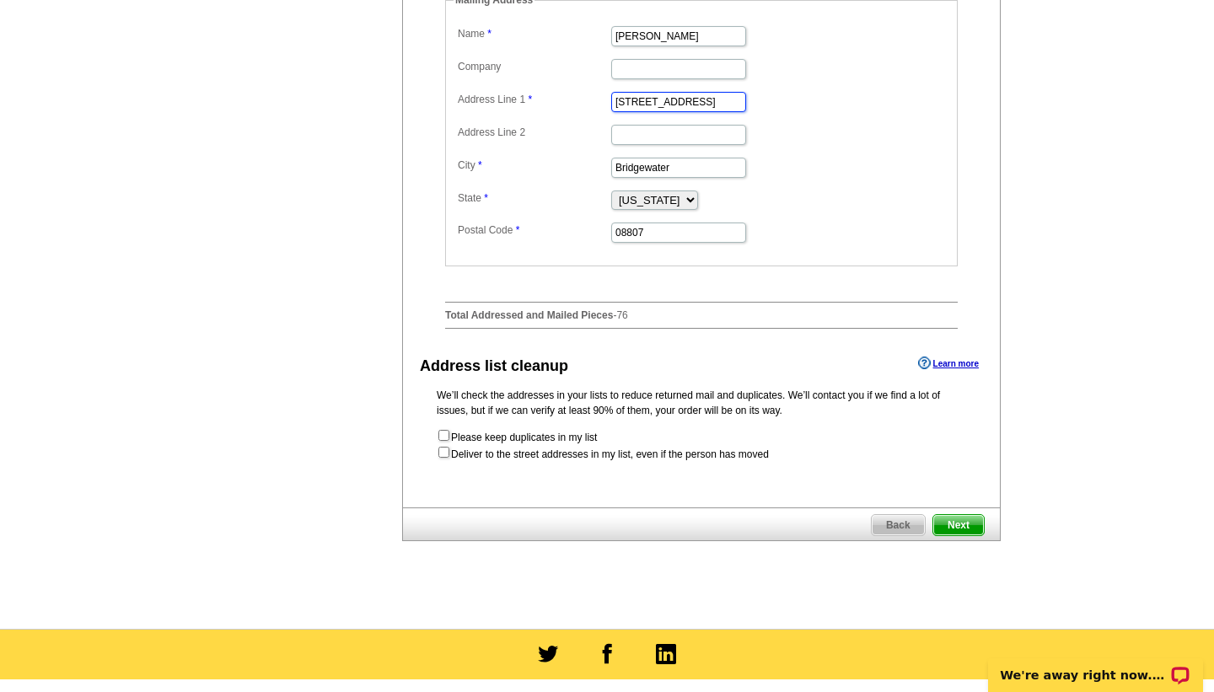
scroll to position [698, 0]
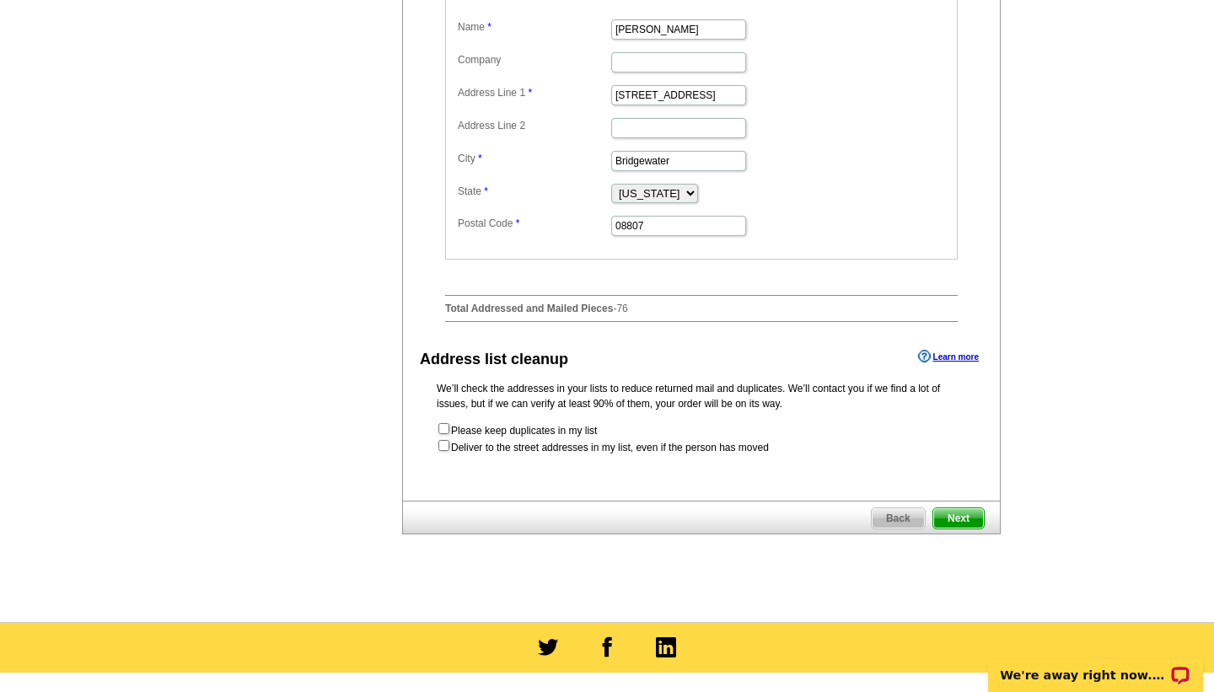
click at [964, 529] on span "Next" at bounding box center [958, 518] width 51 height 20
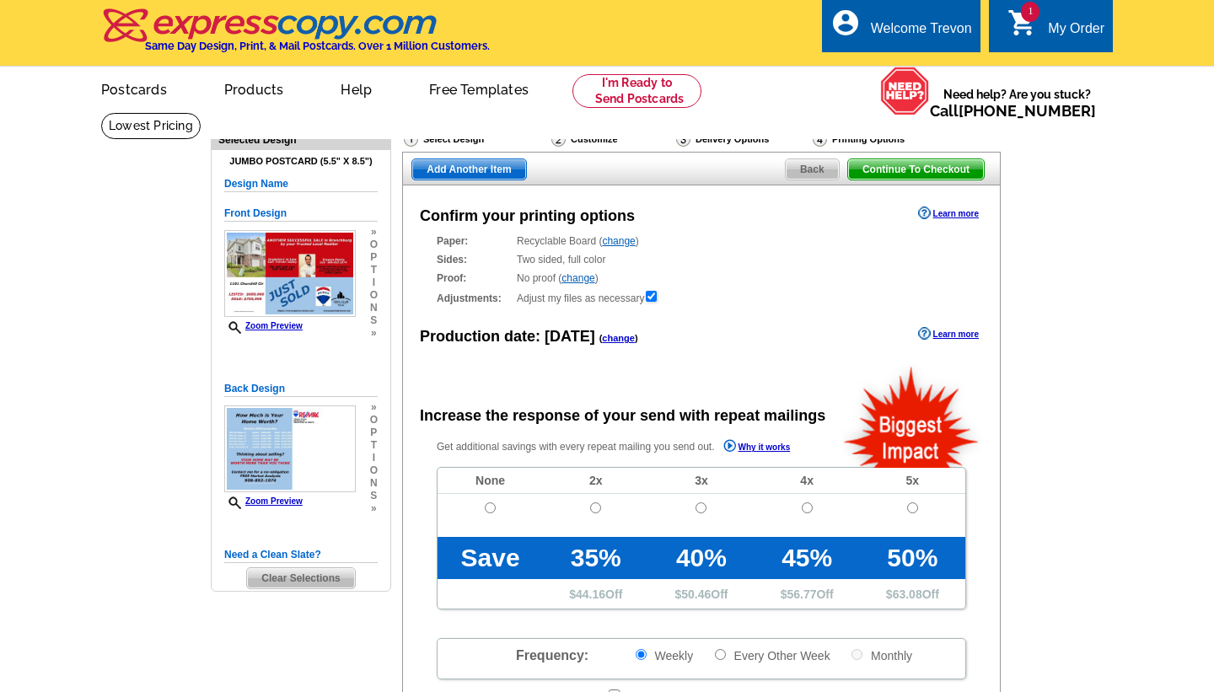
radio input "false"
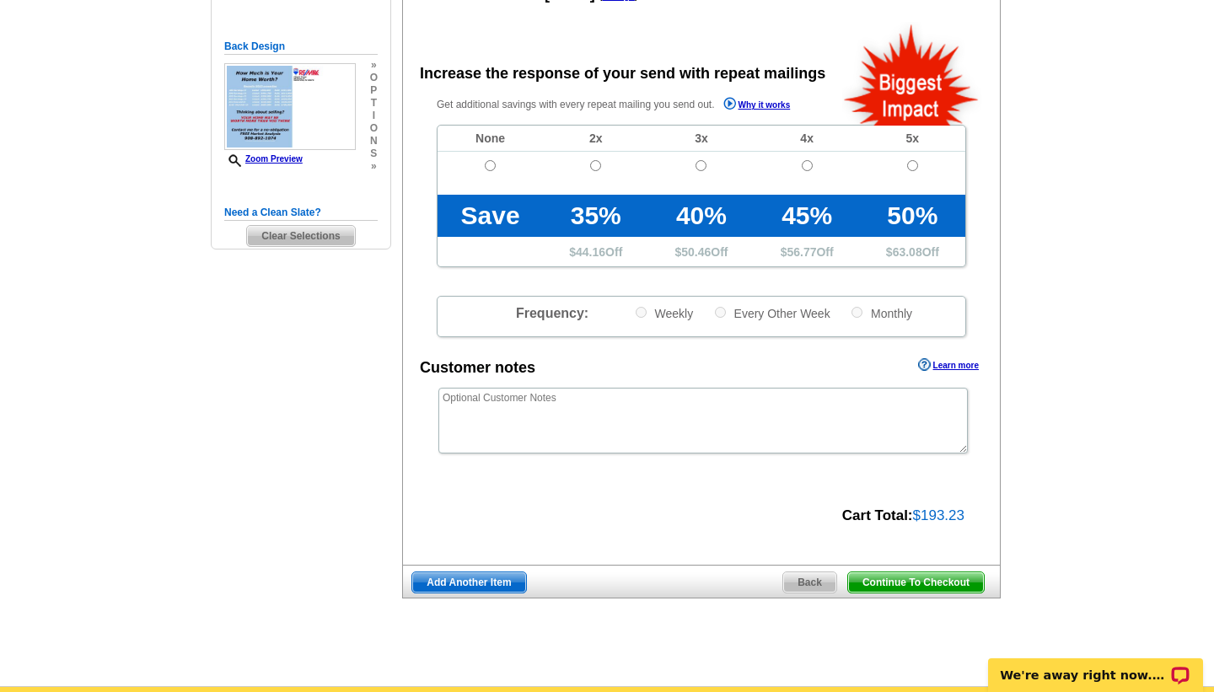
scroll to position [537, 0]
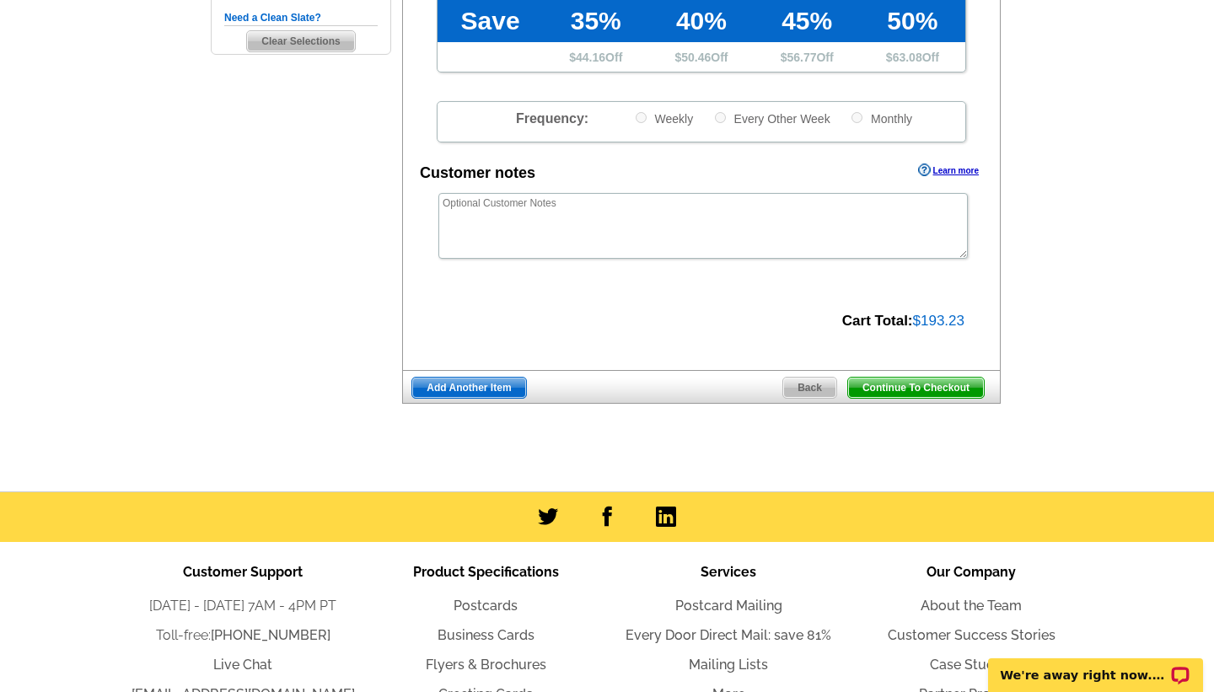
click at [912, 390] on span "Continue To Checkout" at bounding box center [916, 388] width 136 height 20
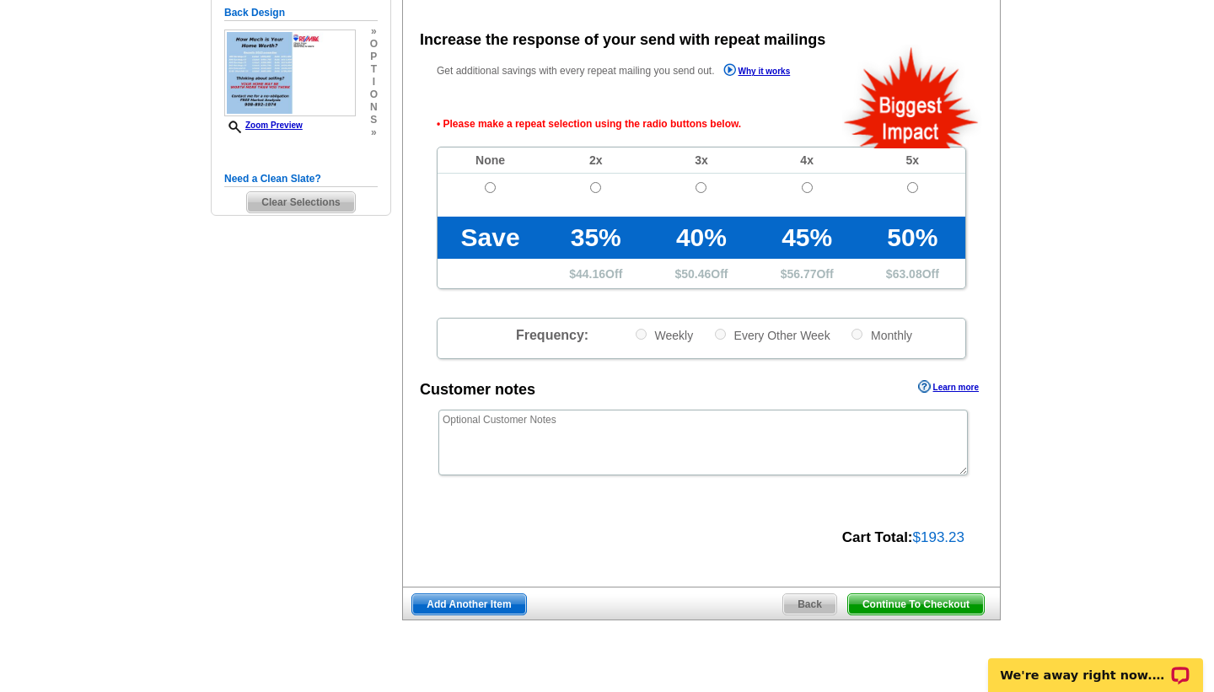
scroll to position [376, 0]
click at [489, 188] on input "radio" at bounding box center [490, 187] width 11 height 11
radio input "true"
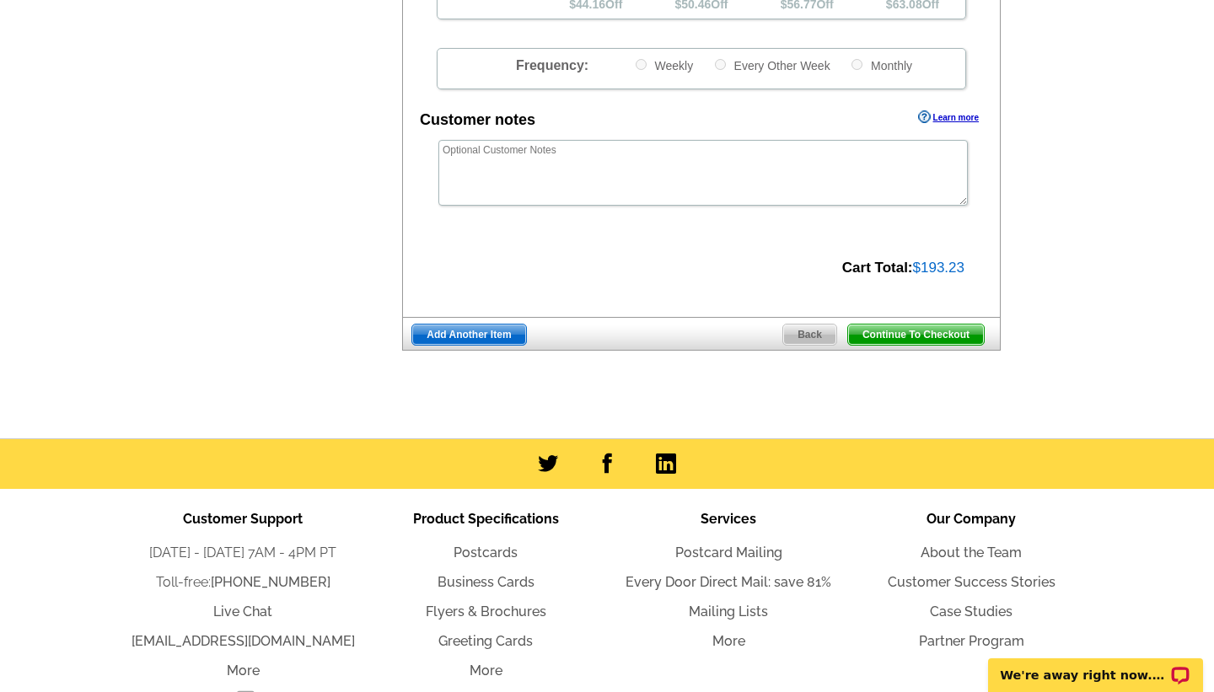
scroll to position [750, 0]
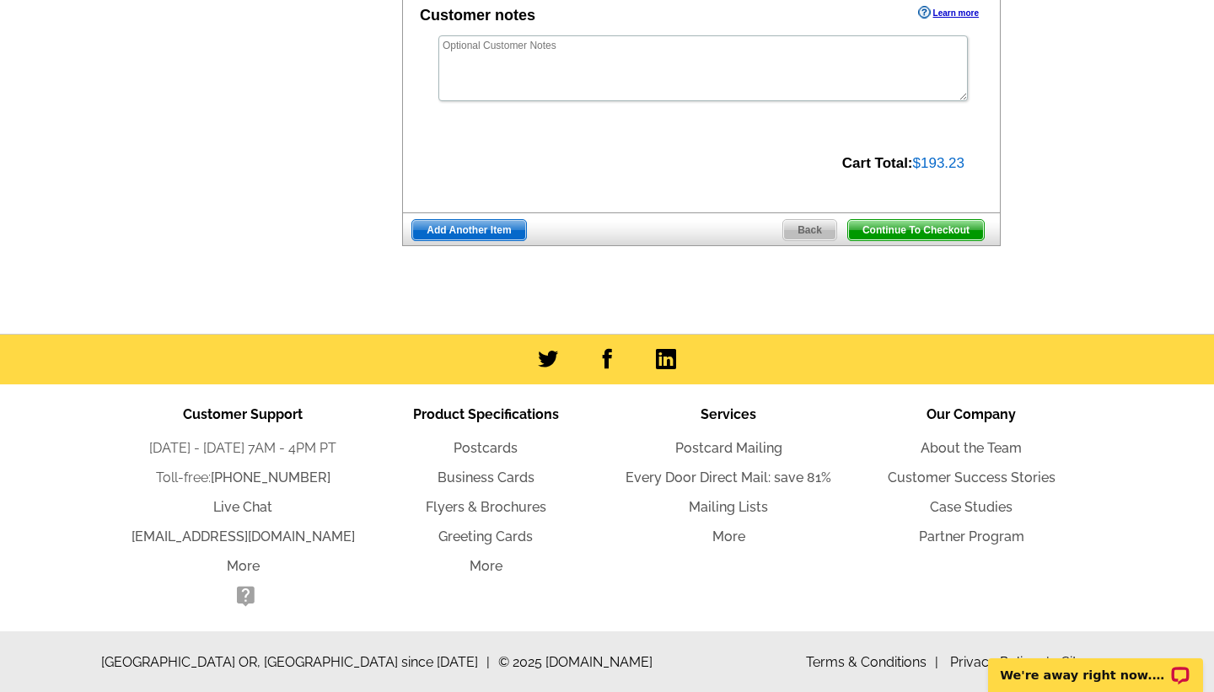
click at [910, 229] on span "Continue To Checkout" at bounding box center [916, 230] width 136 height 20
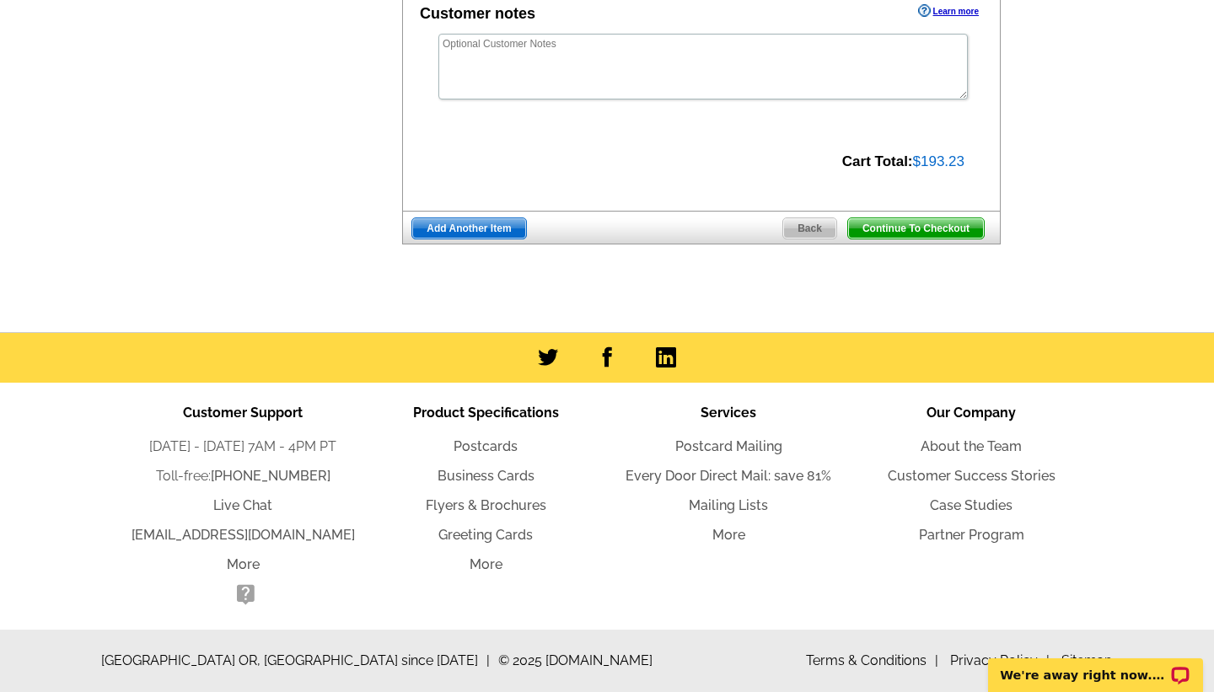
scroll to position [695, 0]
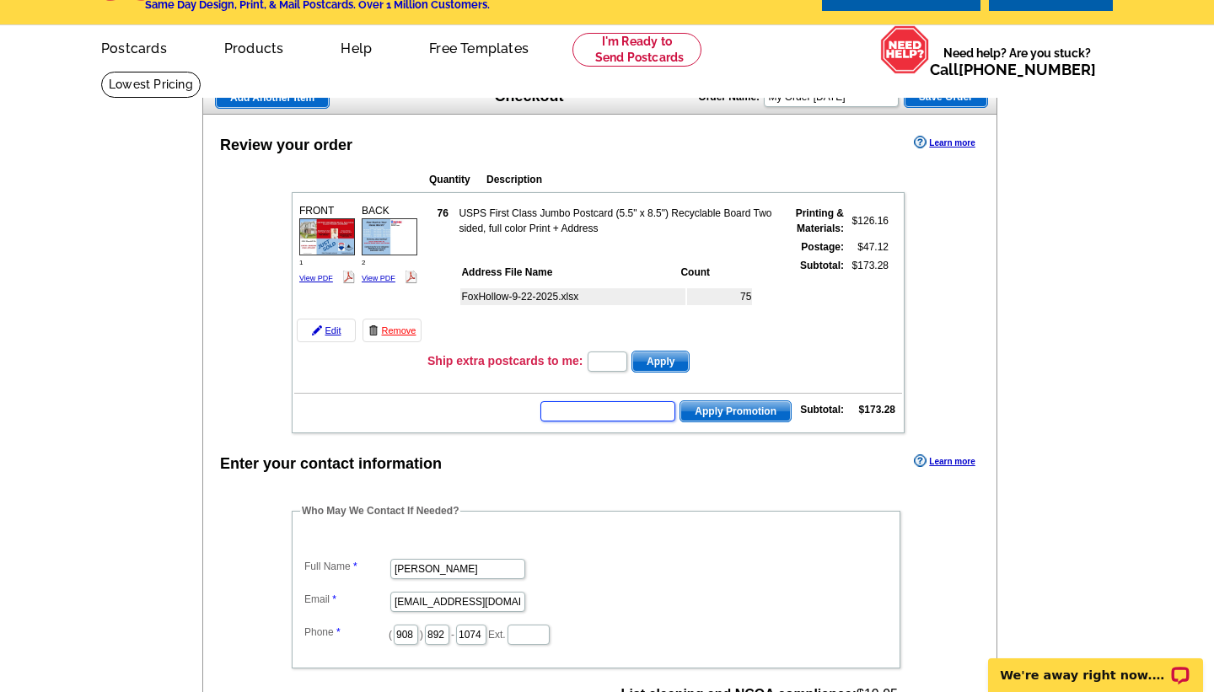
click at [585, 418] on input "text" at bounding box center [607, 411] width 135 height 20
type input "SMS60m"
click at [723, 412] on span "Apply Promotion" at bounding box center [735, 411] width 110 height 20
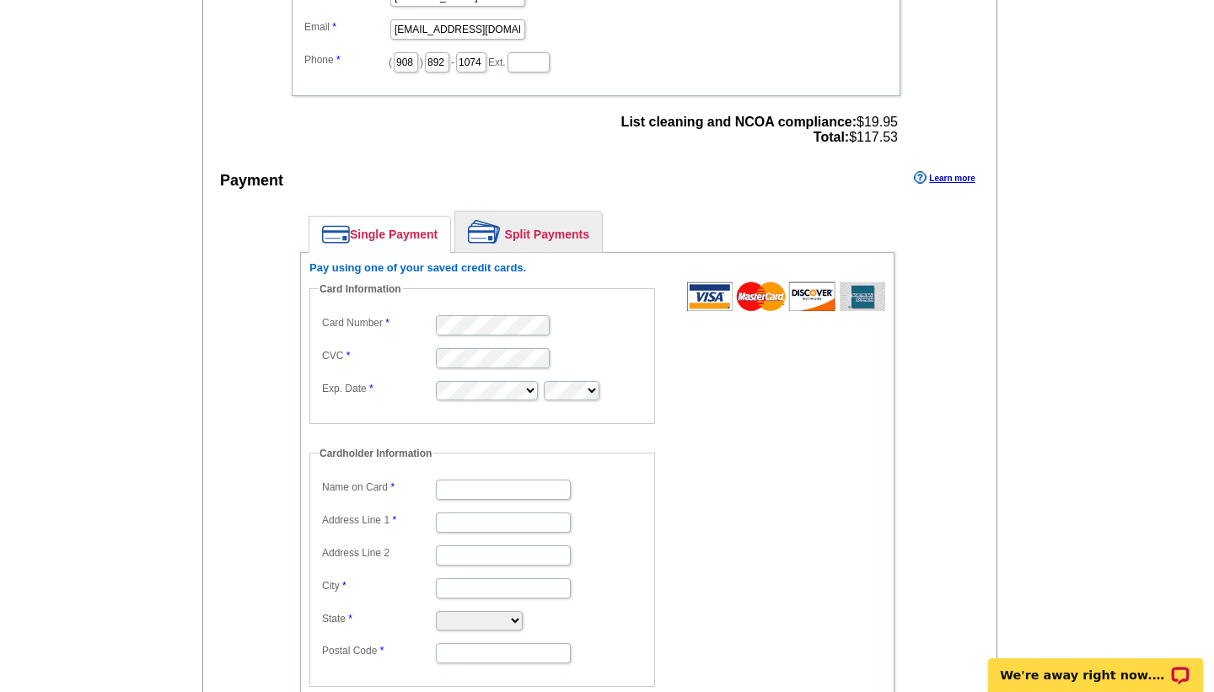
scroll to position [671, 0]
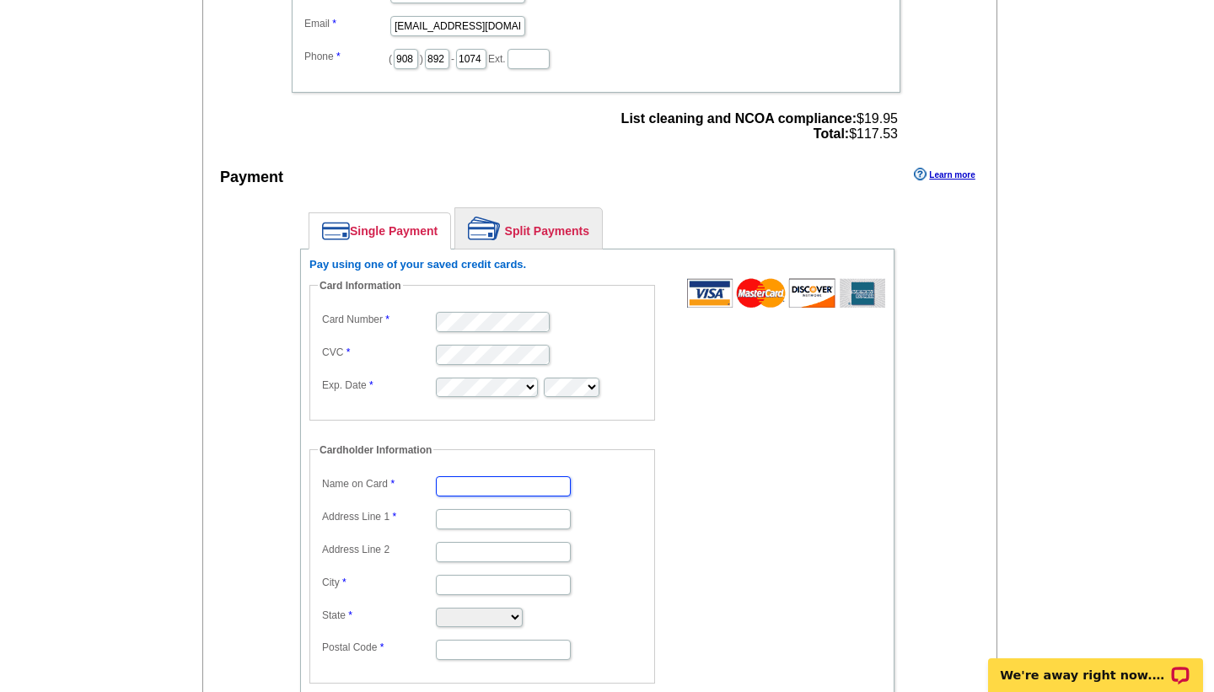
click at [508, 487] on input "Name on Card" at bounding box center [503, 486] width 135 height 20
type input "[PERSON_NAME]"
click at [467, 524] on input "Address Line 1" at bounding box center [503, 519] width 135 height 20
type input "[STREET_ADDRESS]"
type input "Bridgewater"
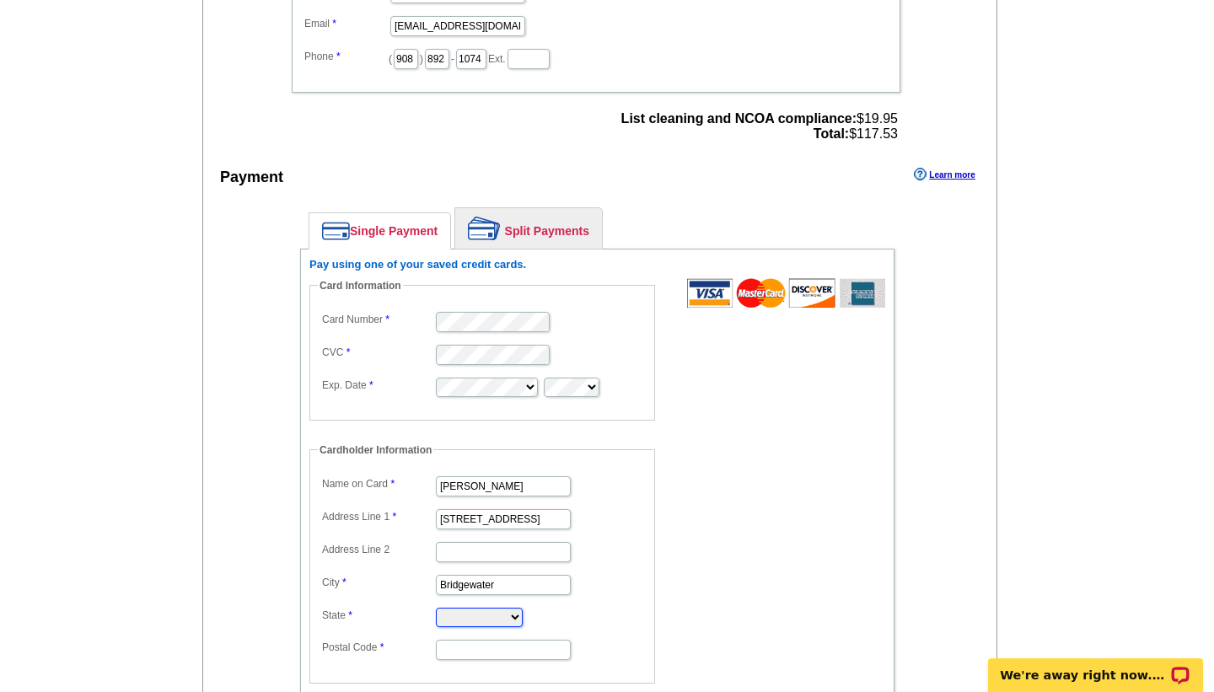
select select "NJ"
type input "08807"
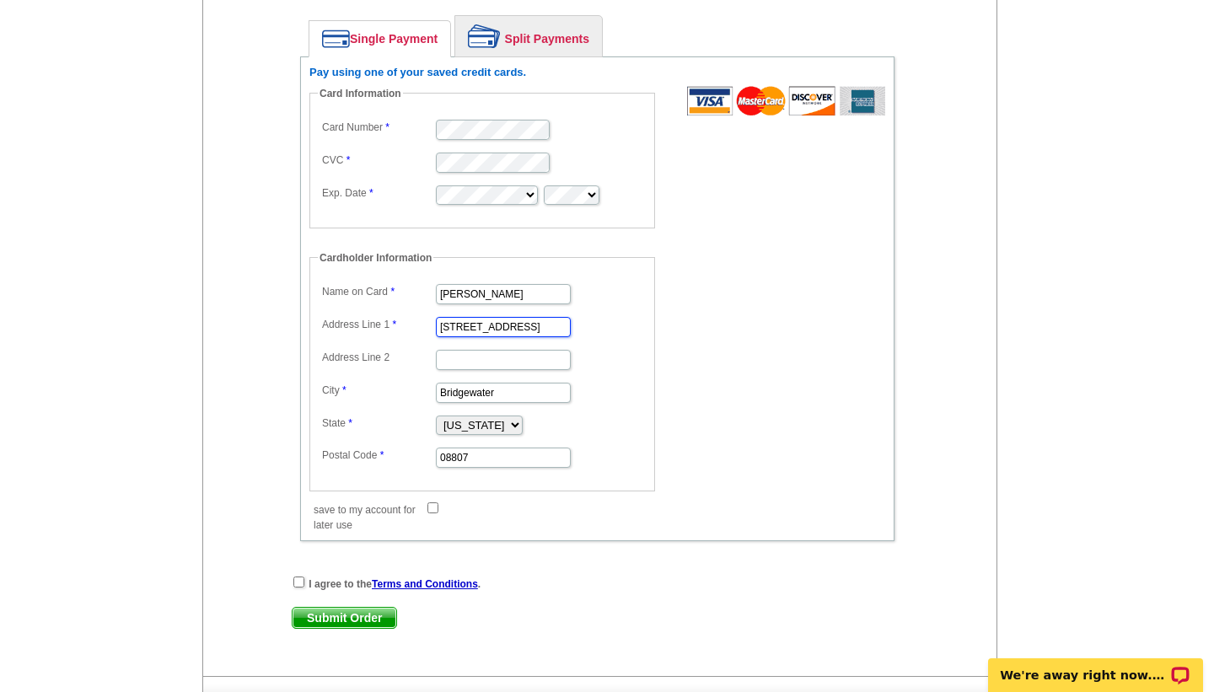
scroll to position [867, 0]
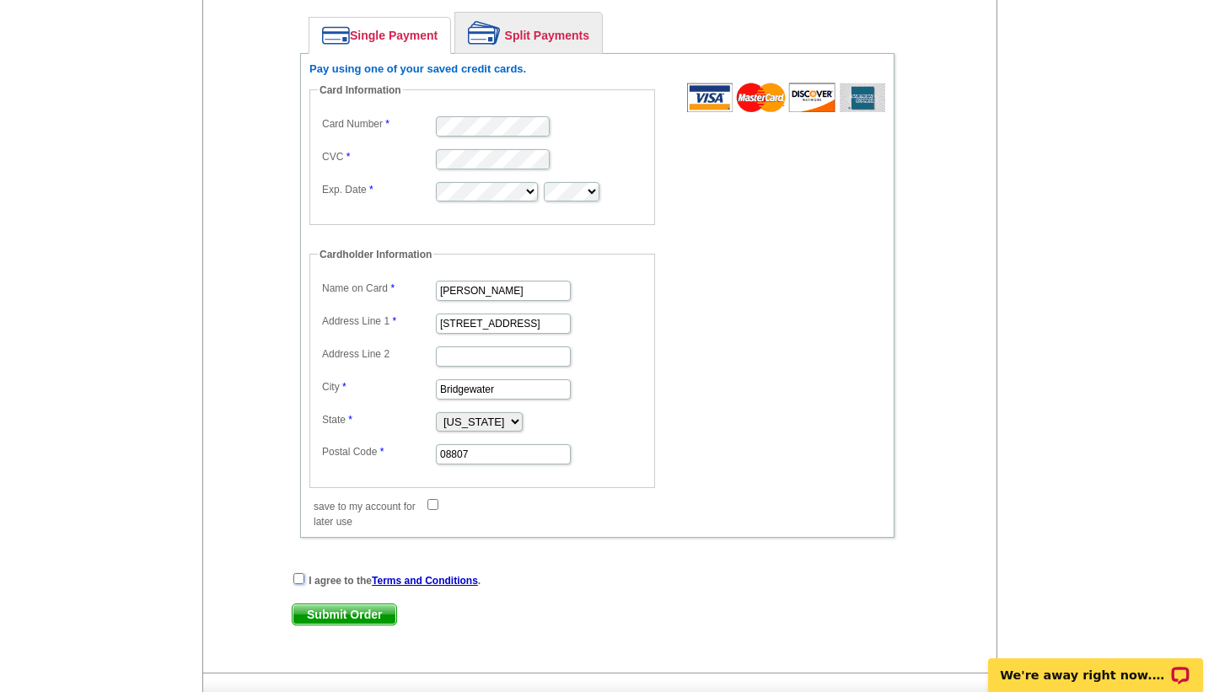
click at [300, 582] on input "checkbox" at bounding box center [298, 578] width 11 height 11
checkbox input "true"
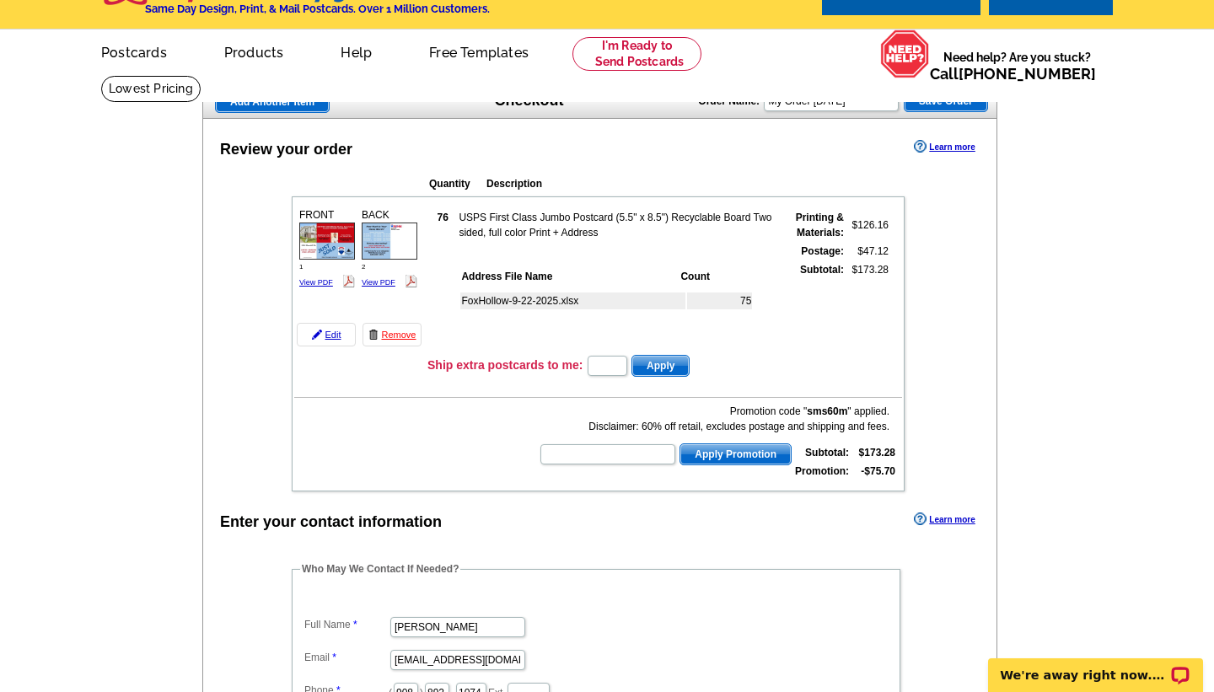
scroll to position [0, 0]
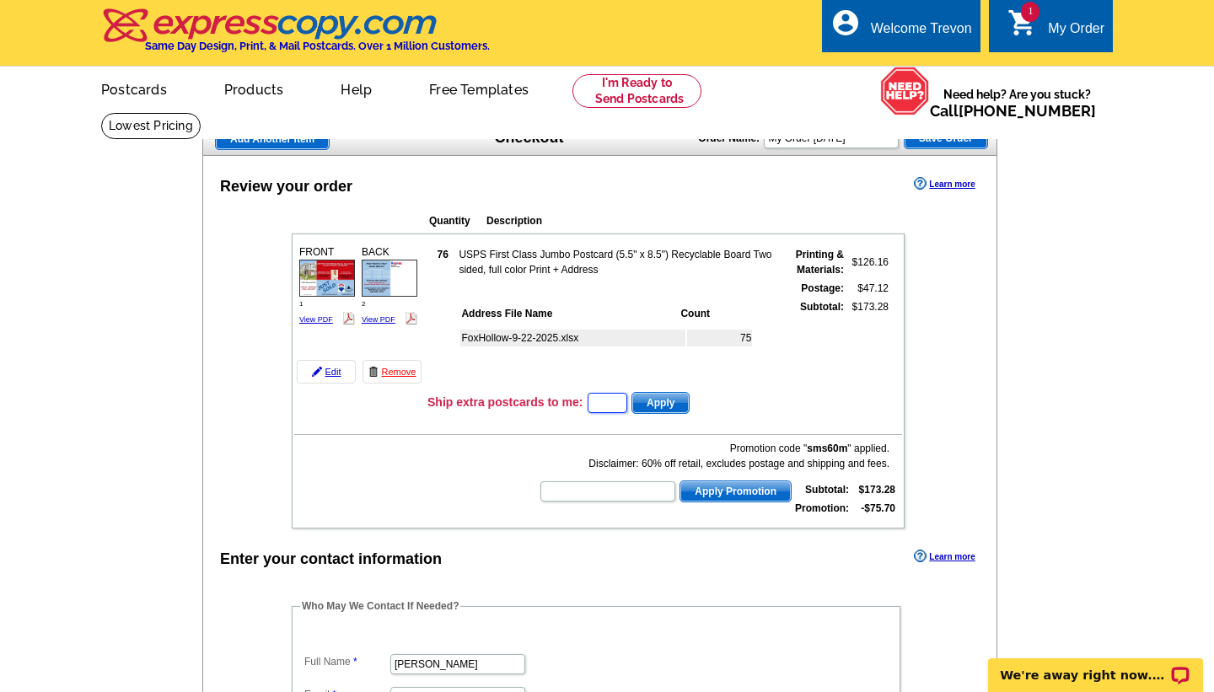
click at [599, 402] on input "text" at bounding box center [608, 403] width 40 height 20
click at [310, 322] on link "View PDF" at bounding box center [316, 319] width 34 height 8
click at [333, 371] on link "Edit" at bounding box center [326, 372] width 59 height 24
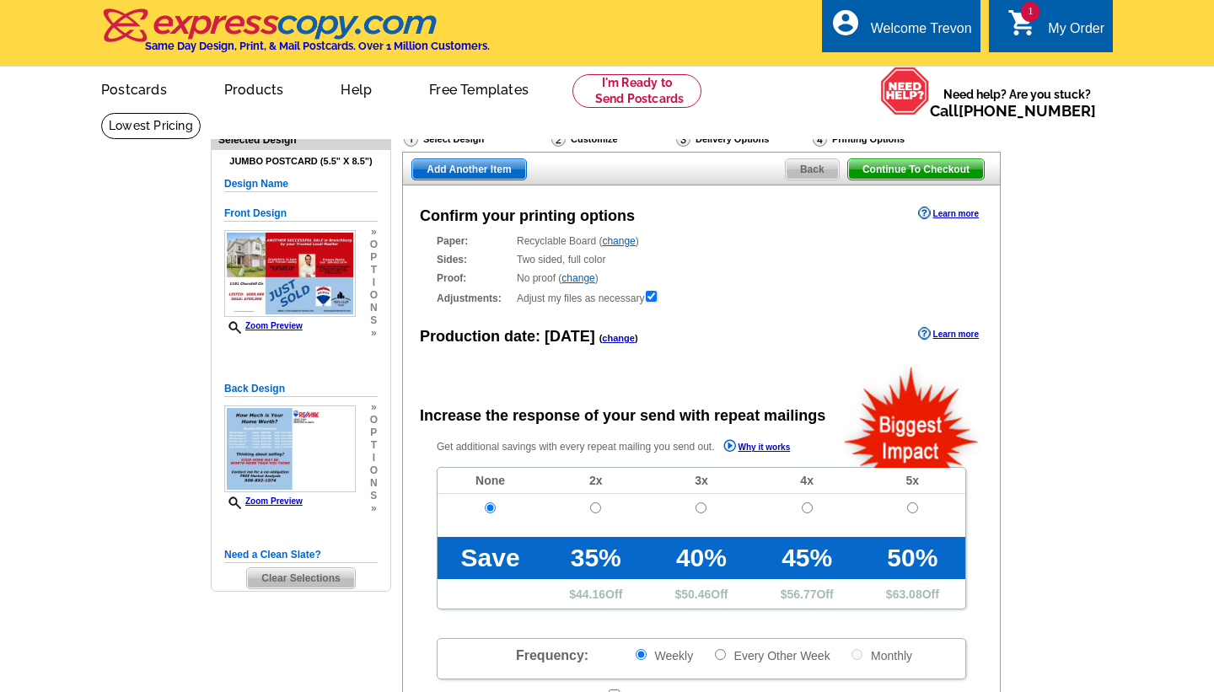
radio input "false"
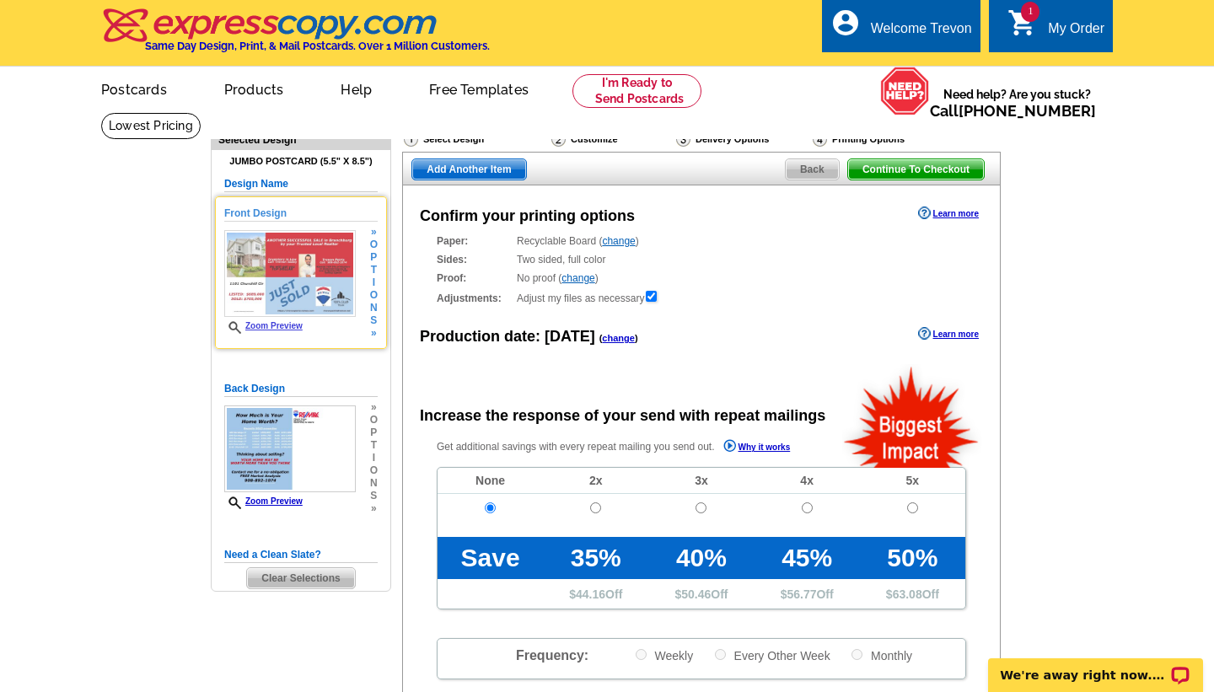
click at [294, 274] on img at bounding box center [290, 274] width 132 height 88
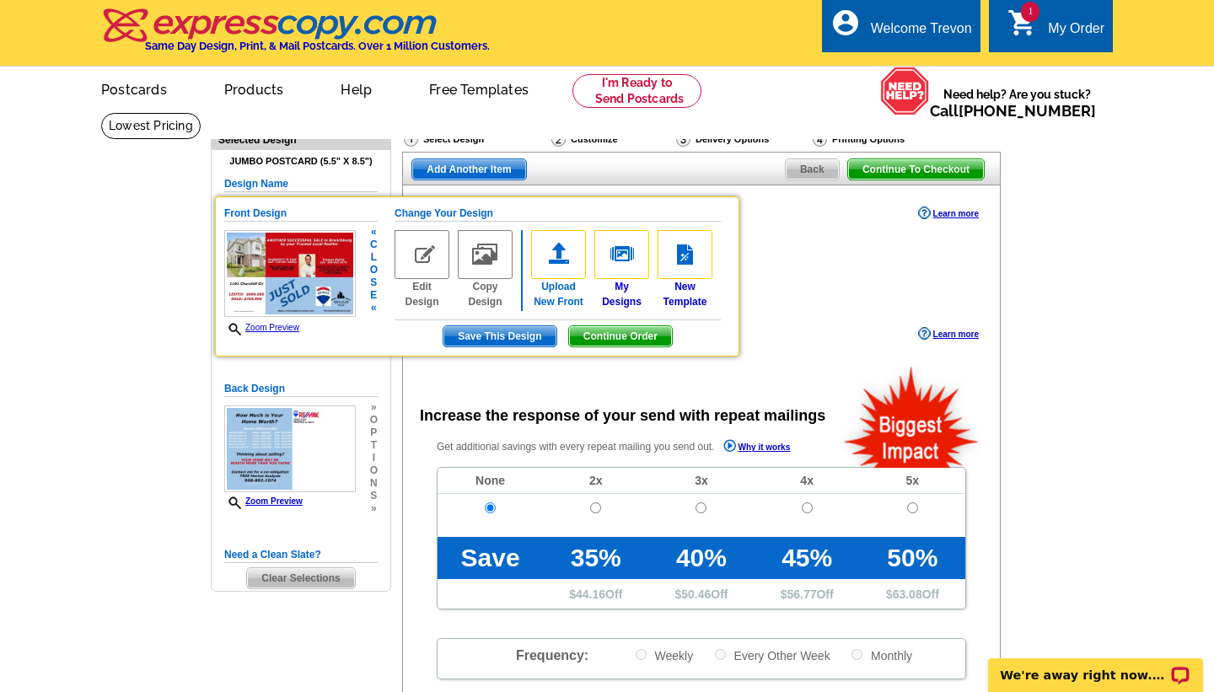
click at [564, 253] on img at bounding box center [558, 254] width 55 height 49
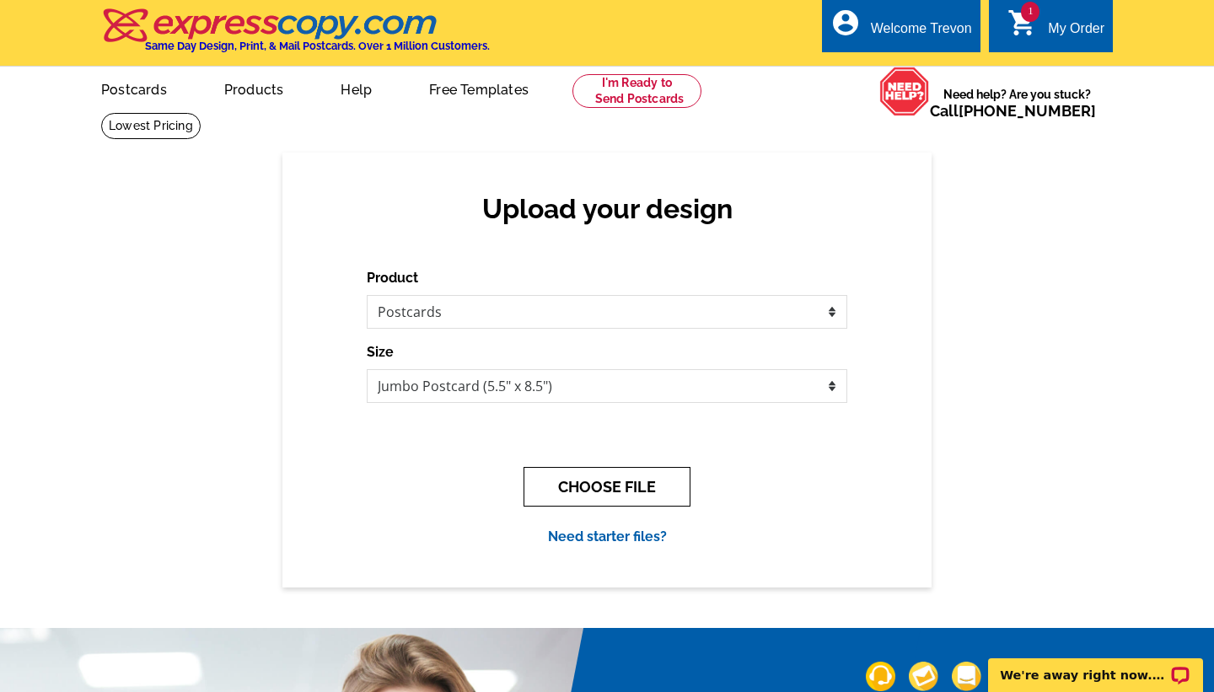
click at [617, 493] on button "CHOOSE FILE" at bounding box center [606, 487] width 167 height 40
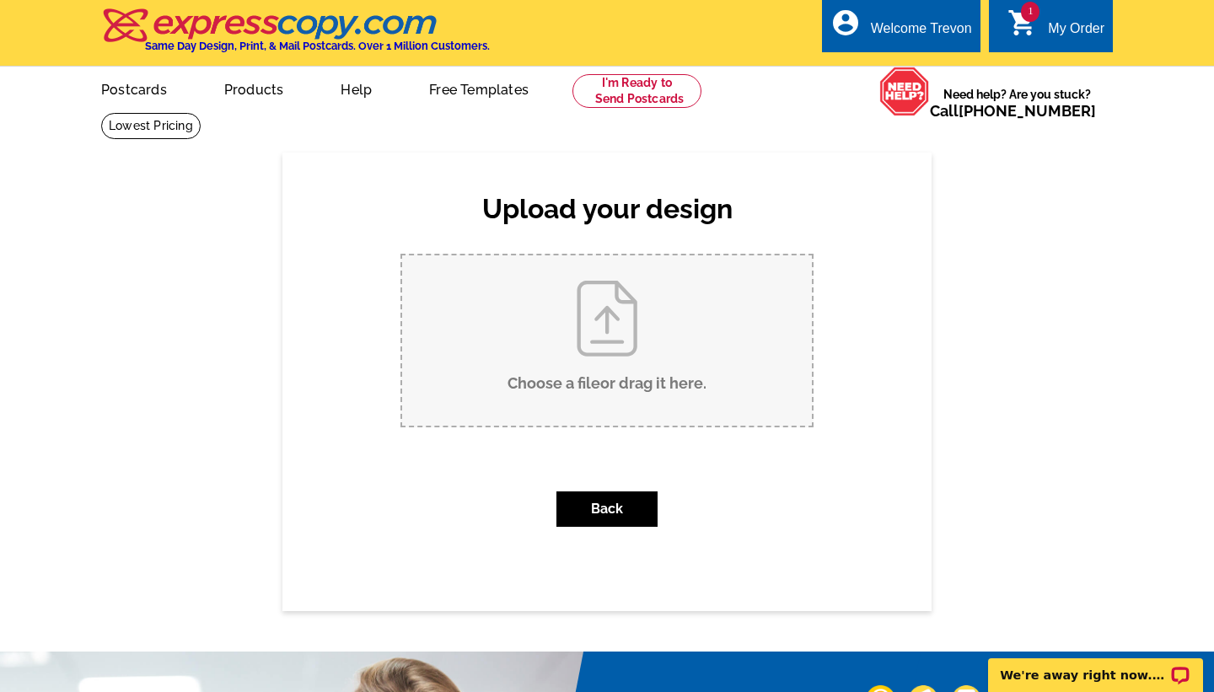
click at [622, 333] on input "Choose a file or drag it here ." at bounding box center [607, 340] width 410 height 170
type input "C:\fakepath\1.jpg"
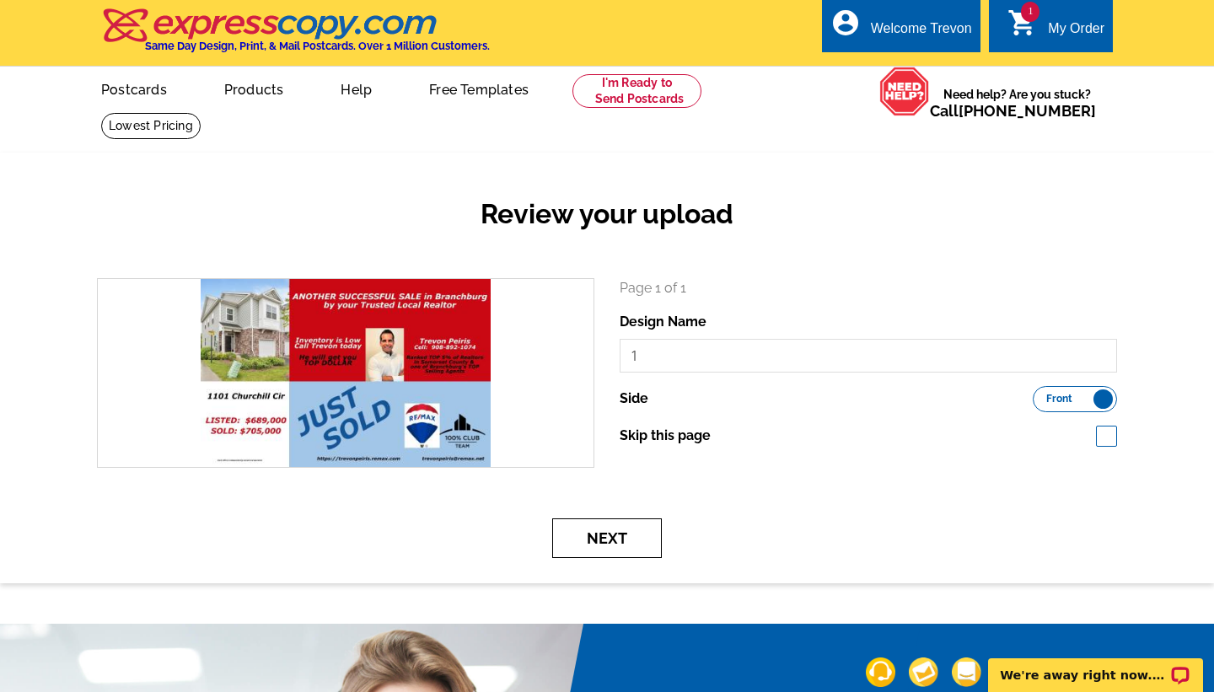
click at [618, 534] on button "Next" at bounding box center [607, 538] width 110 height 40
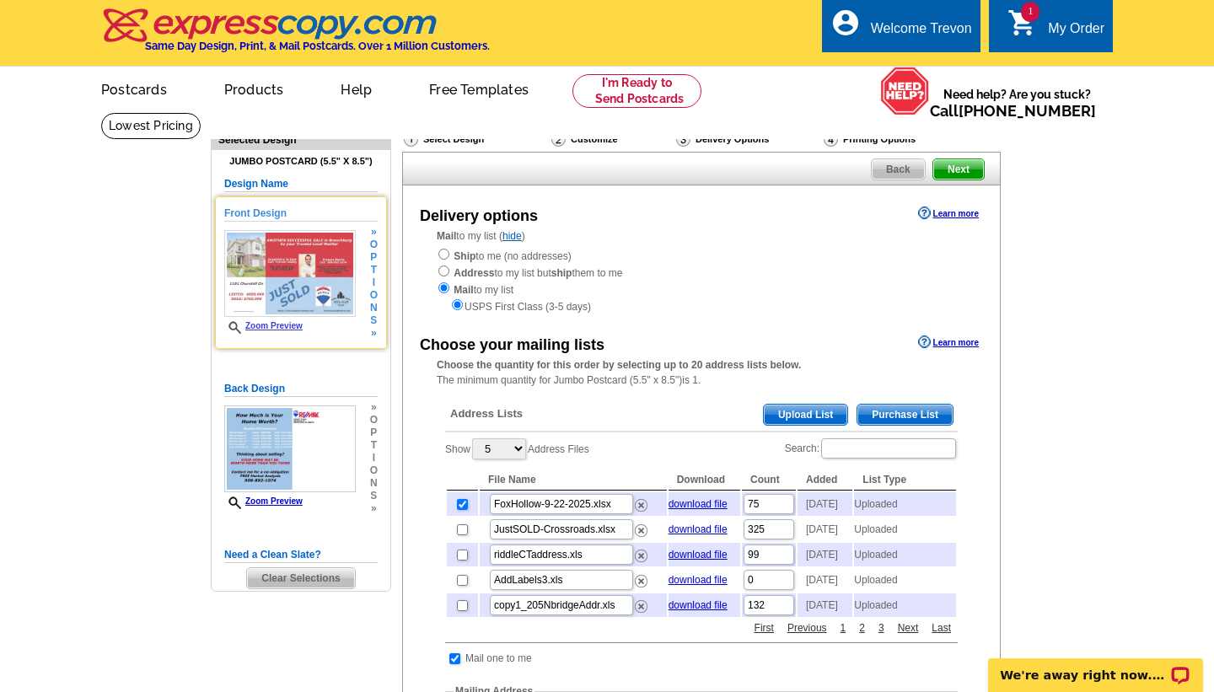
click at [281, 325] on link "Zoom Preview" at bounding box center [263, 325] width 78 height 9
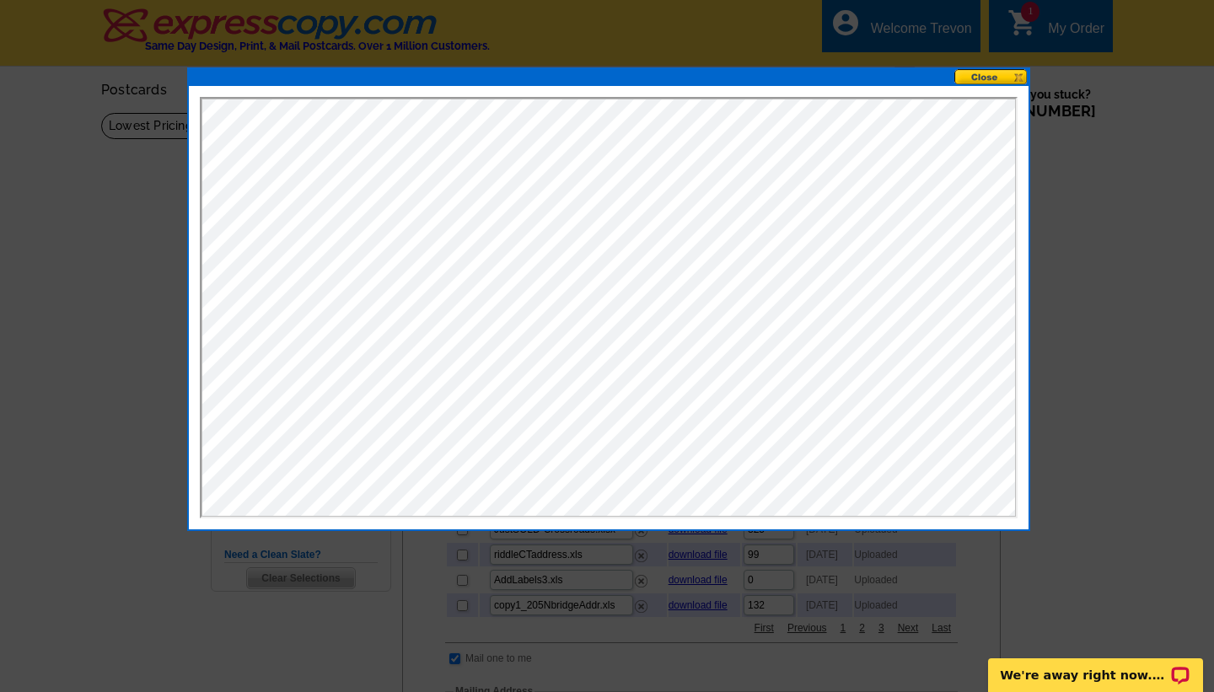
click at [987, 76] on button at bounding box center [991, 77] width 74 height 16
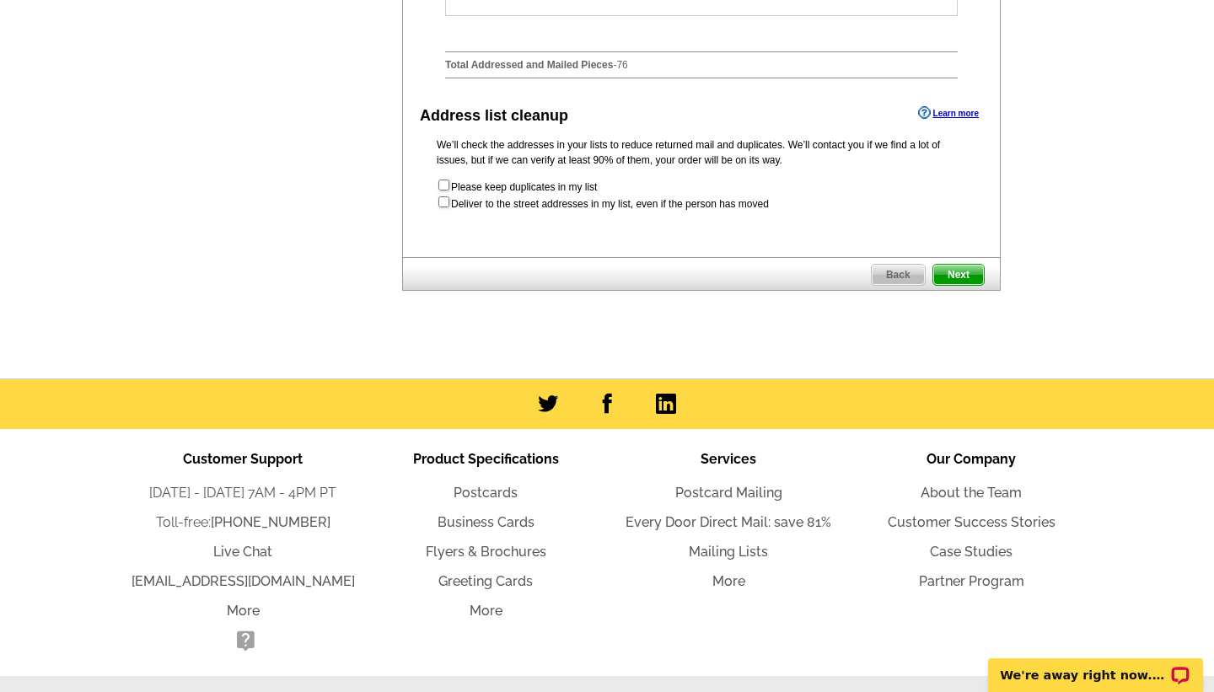
scroll to position [951, 0]
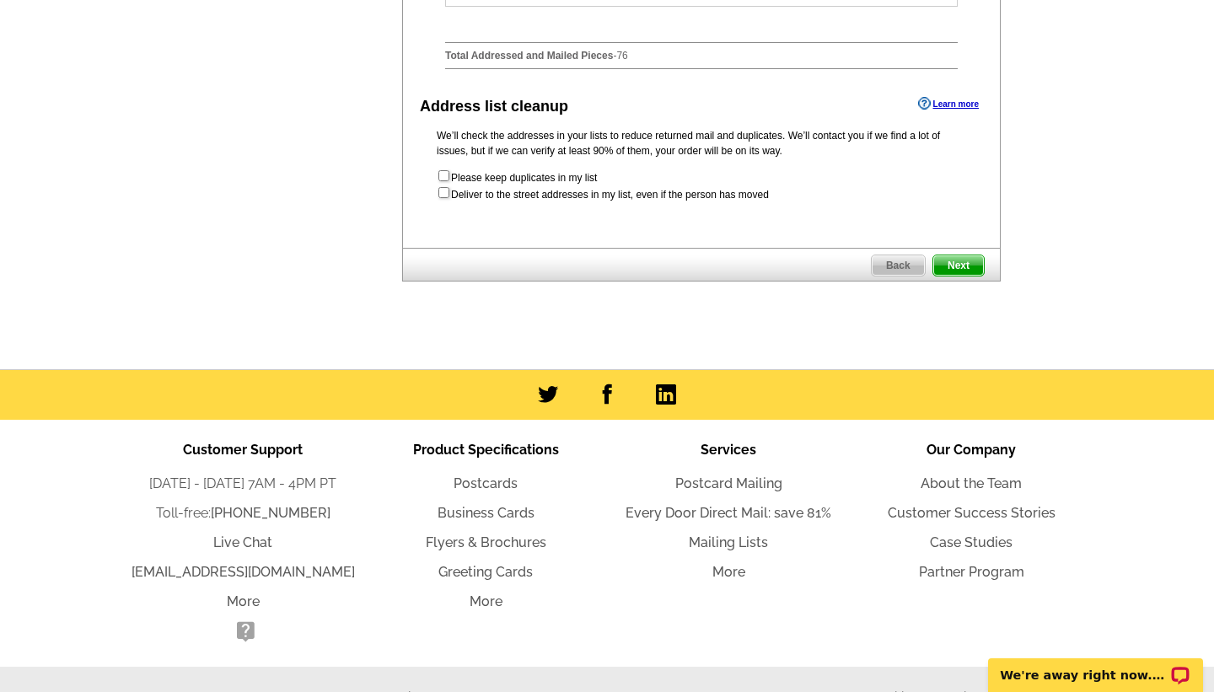
click at [958, 276] on span "Next" at bounding box center [958, 265] width 51 height 20
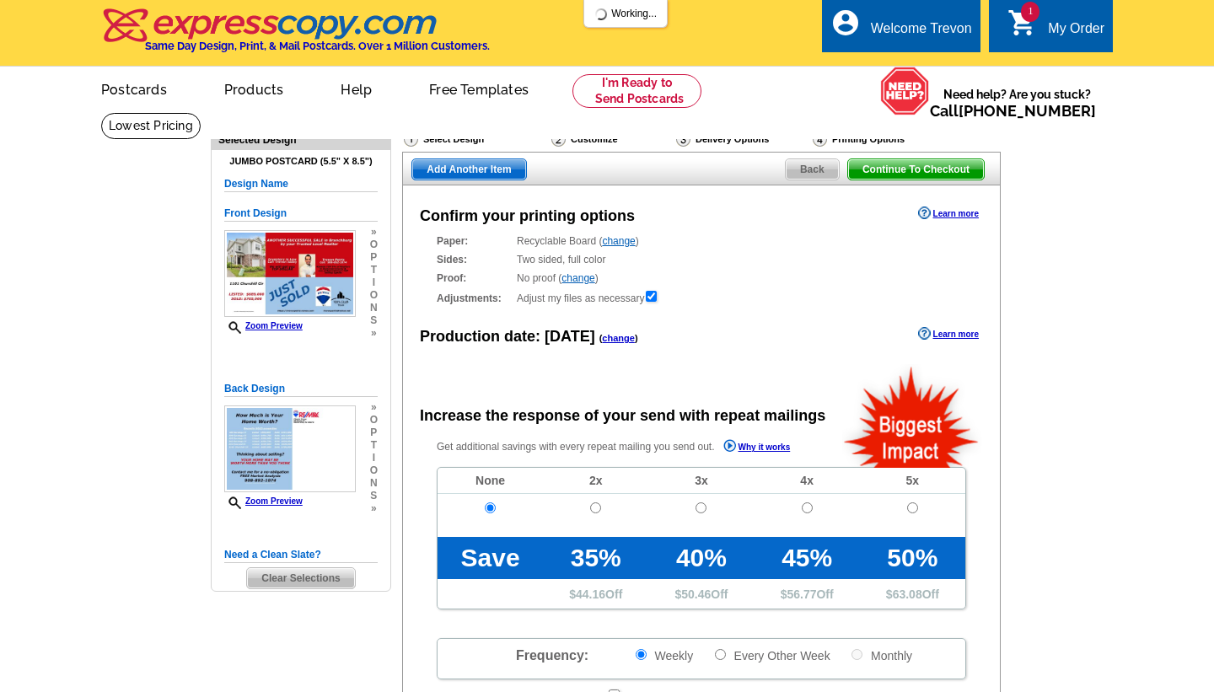
radio input "false"
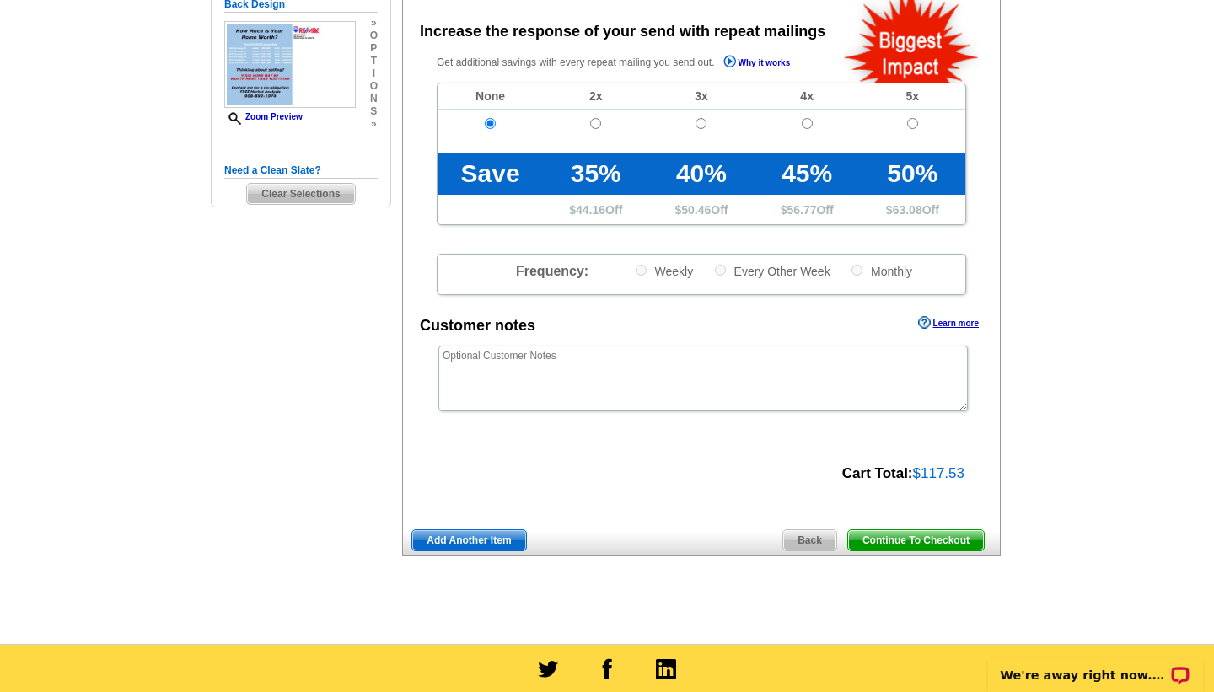
scroll to position [405, 0]
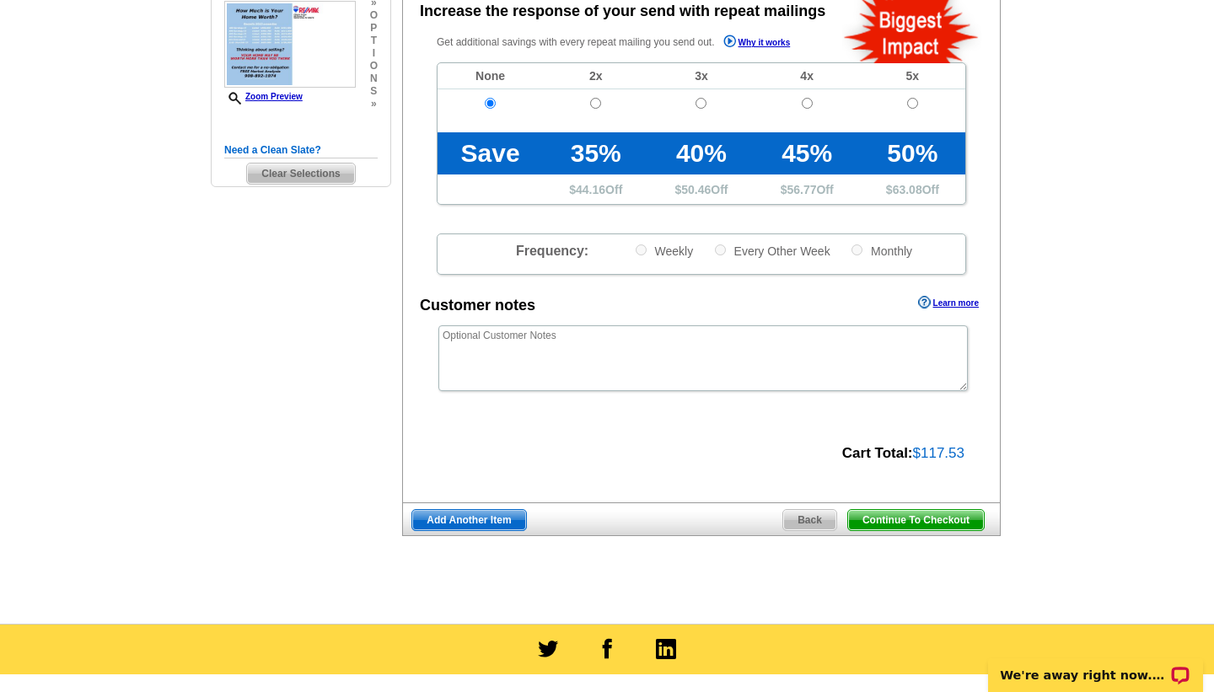
click at [908, 522] on span "Continue To Checkout" at bounding box center [916, 520] width 136 height 20
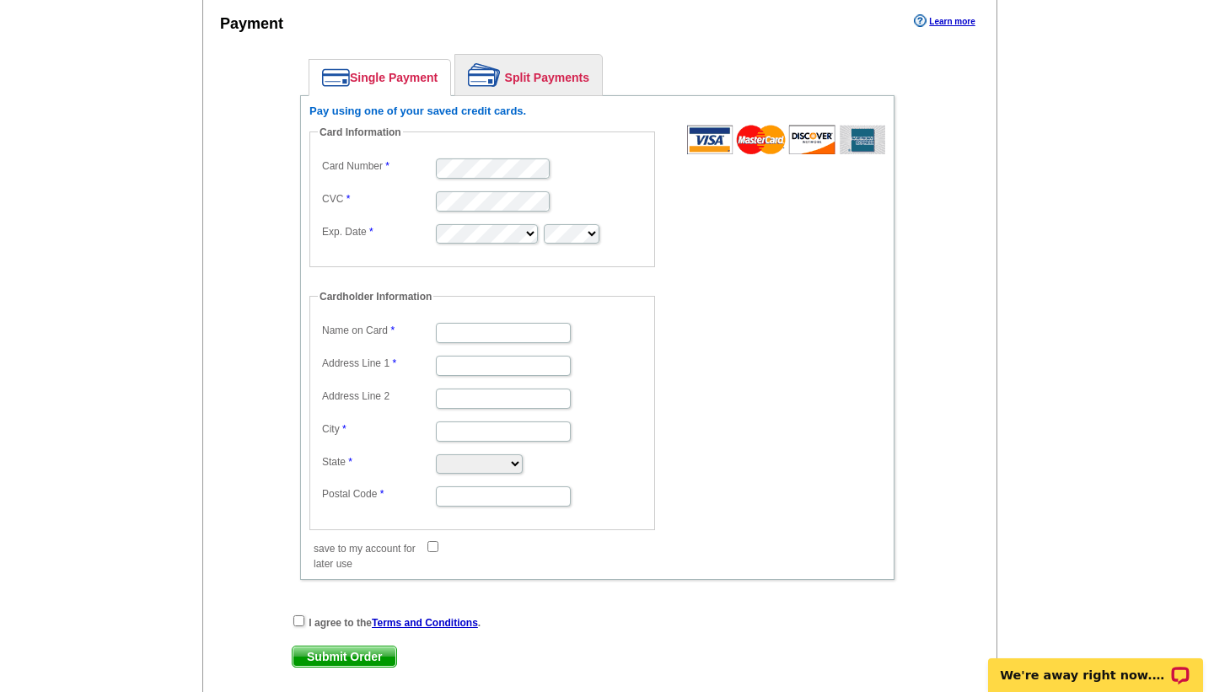
scroll to position [722, 0]
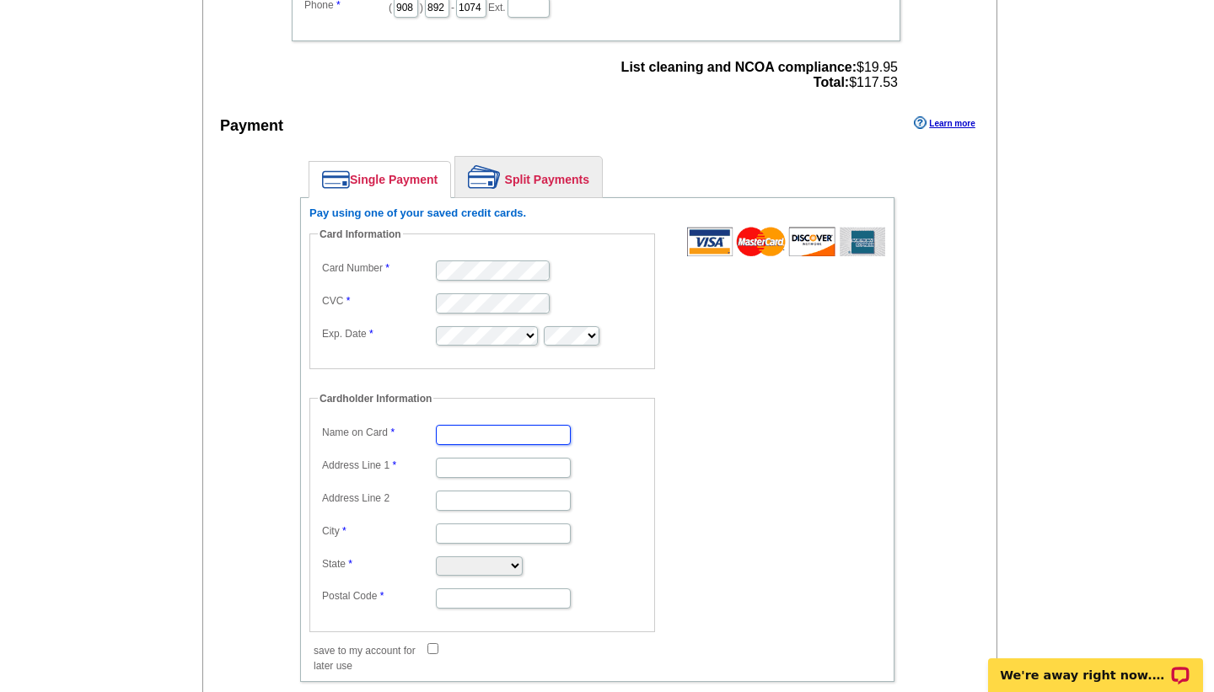
click at [475, 430] on input "Name on Card" at bounding box center [503, 435] width 135 height 20
type input "[PERSON_NAME]"
click at [484, 470] on input "Address Line 1" at bounding box center [503, 468] width 135 height 20
type input "[STREET_ADDRESS]"
type input "Bridgewater"
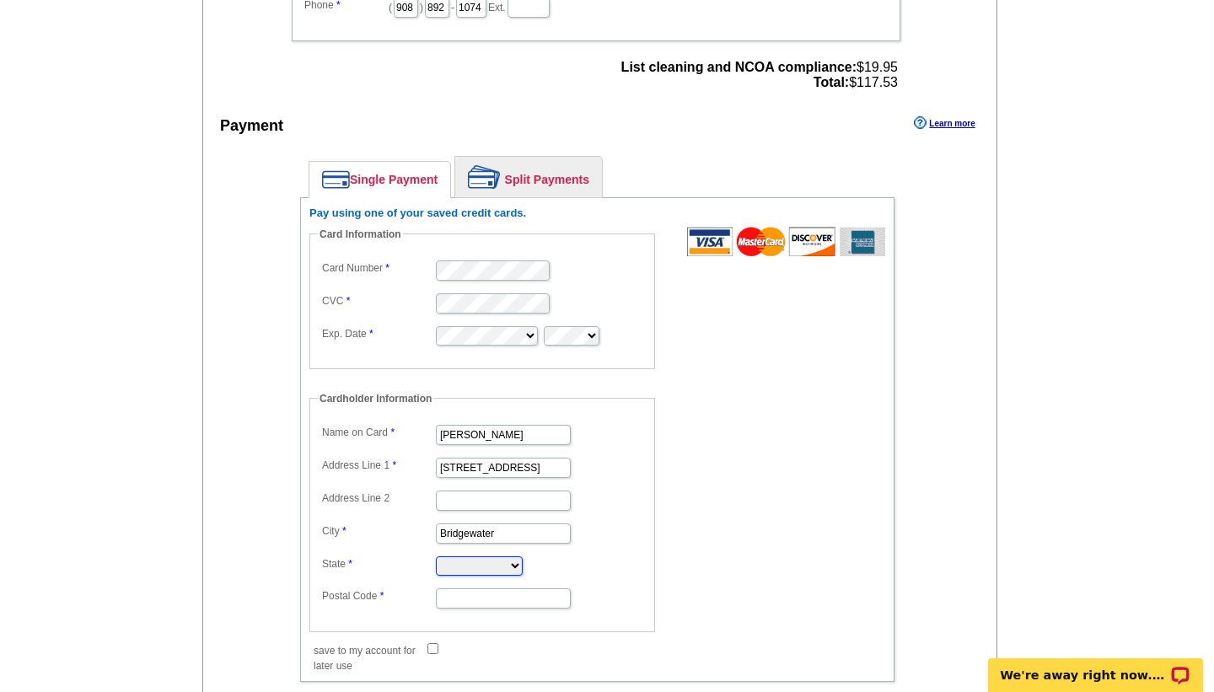
select select "NJ"
type input "08807"
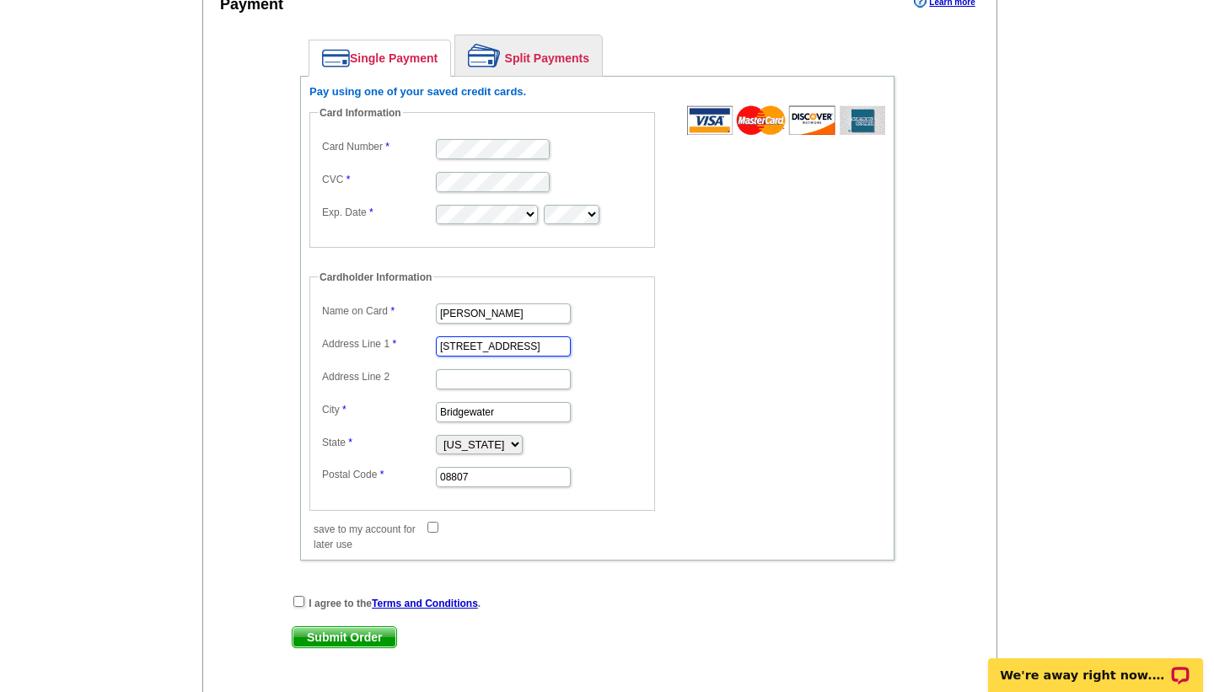
scroll to position [872, 0]
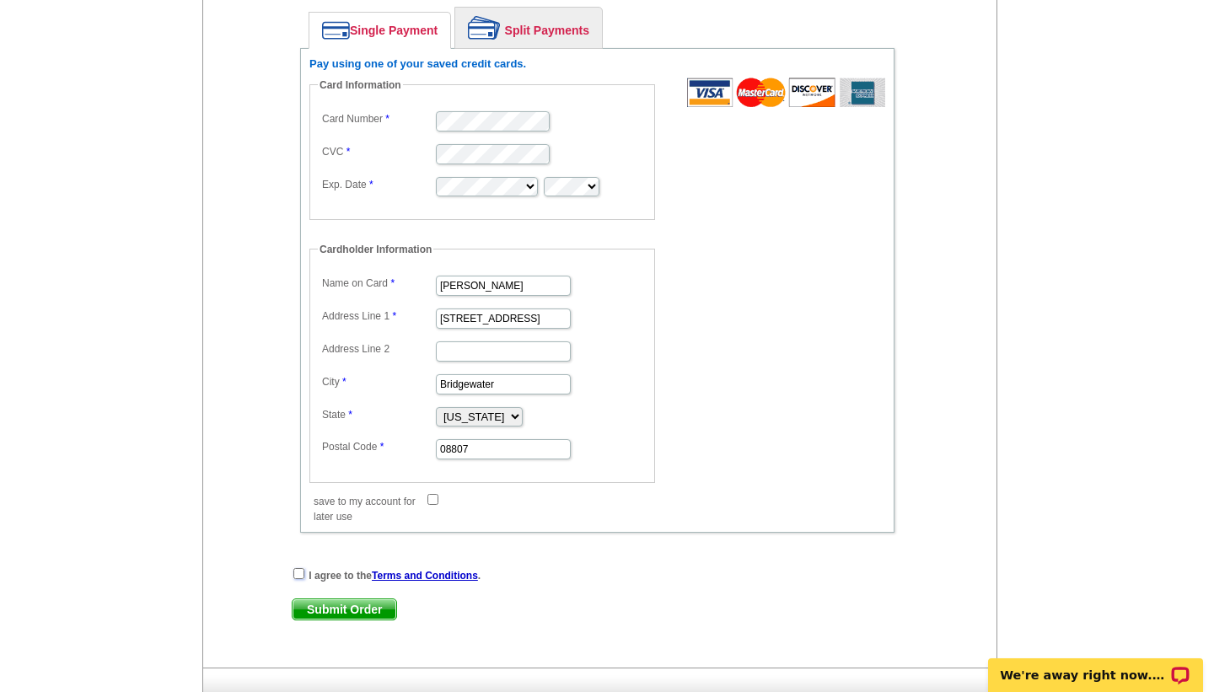
click at [303, 577] on input "checkbox" at bounding box center [298, 573] width 11 height 11
checkbox input "true"
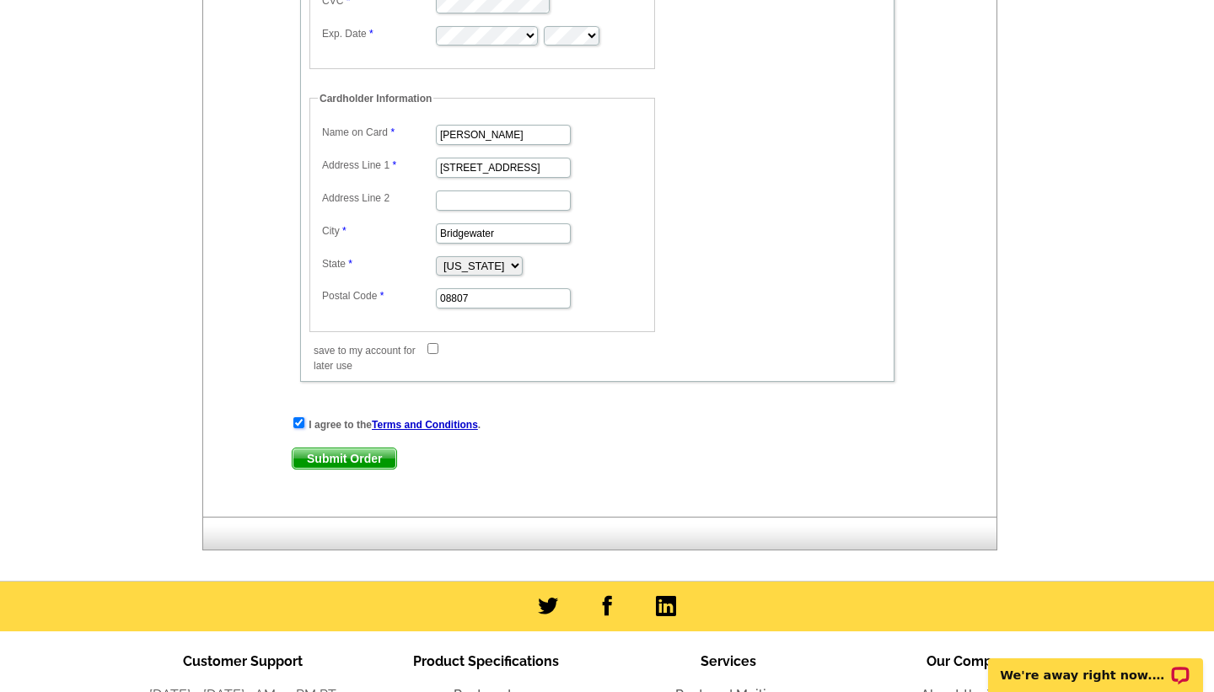
scroll to position [1066, 0]
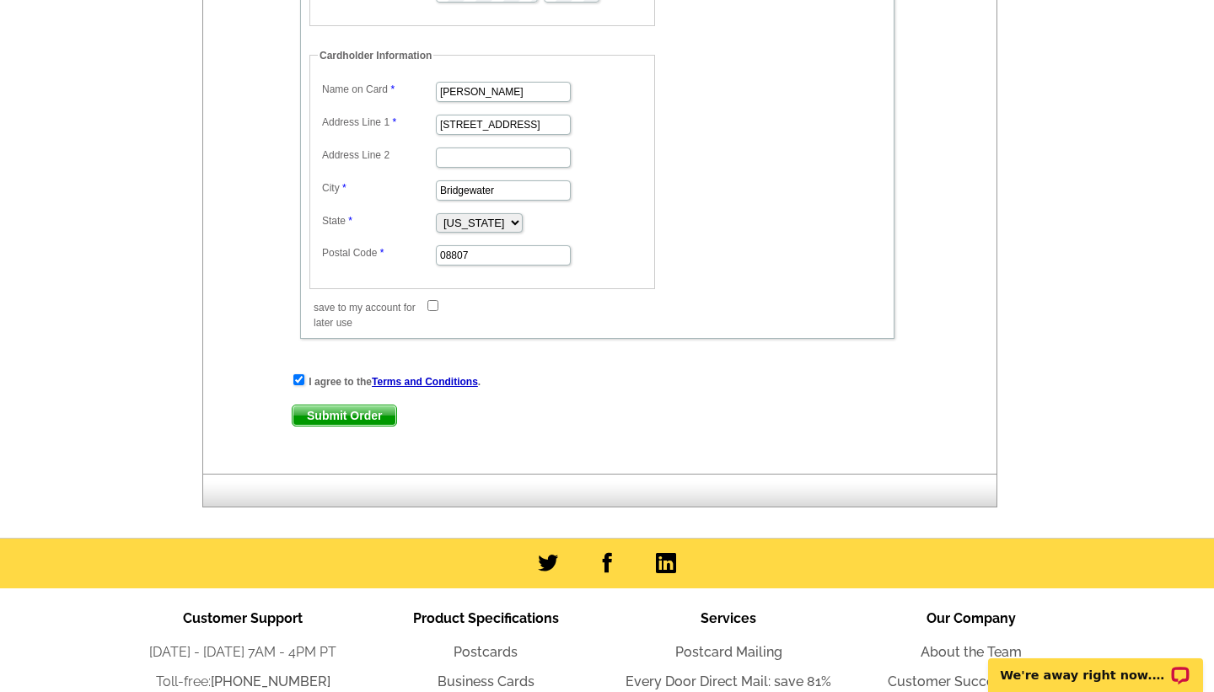
click at [353, 418] on span "Submit Order" at bounding box center [345, 415] width 104 height 20
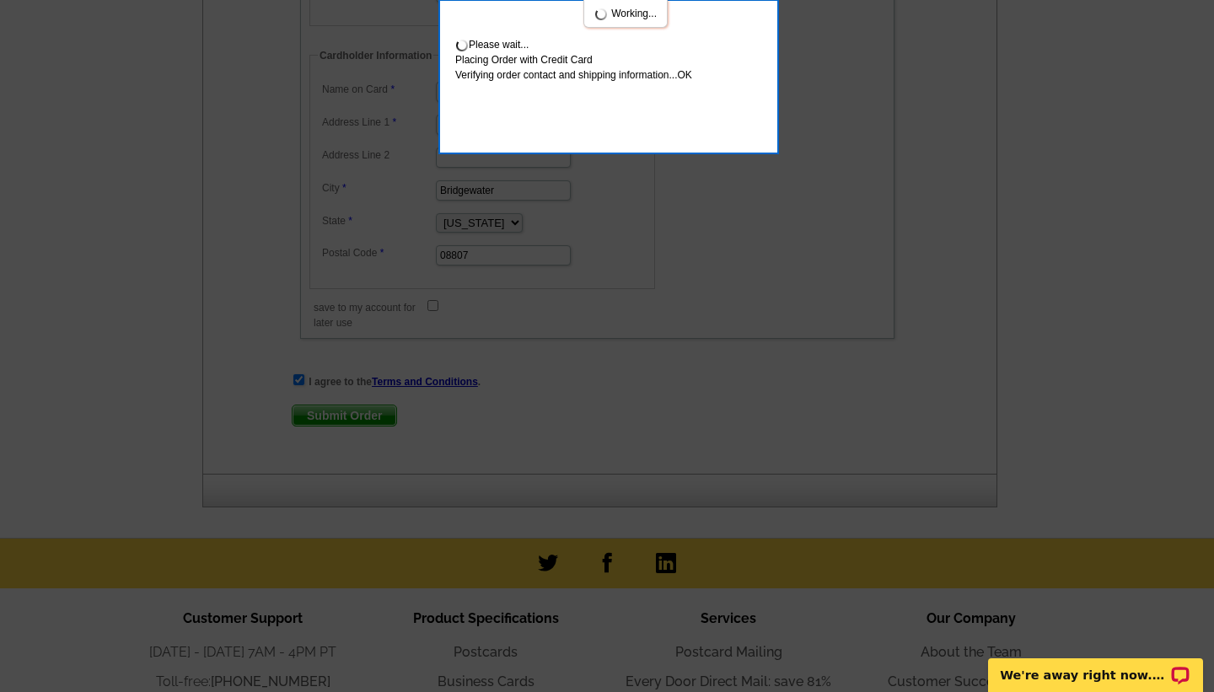
scroll to position [1157, 0]
